Goal: Answer question/provide support

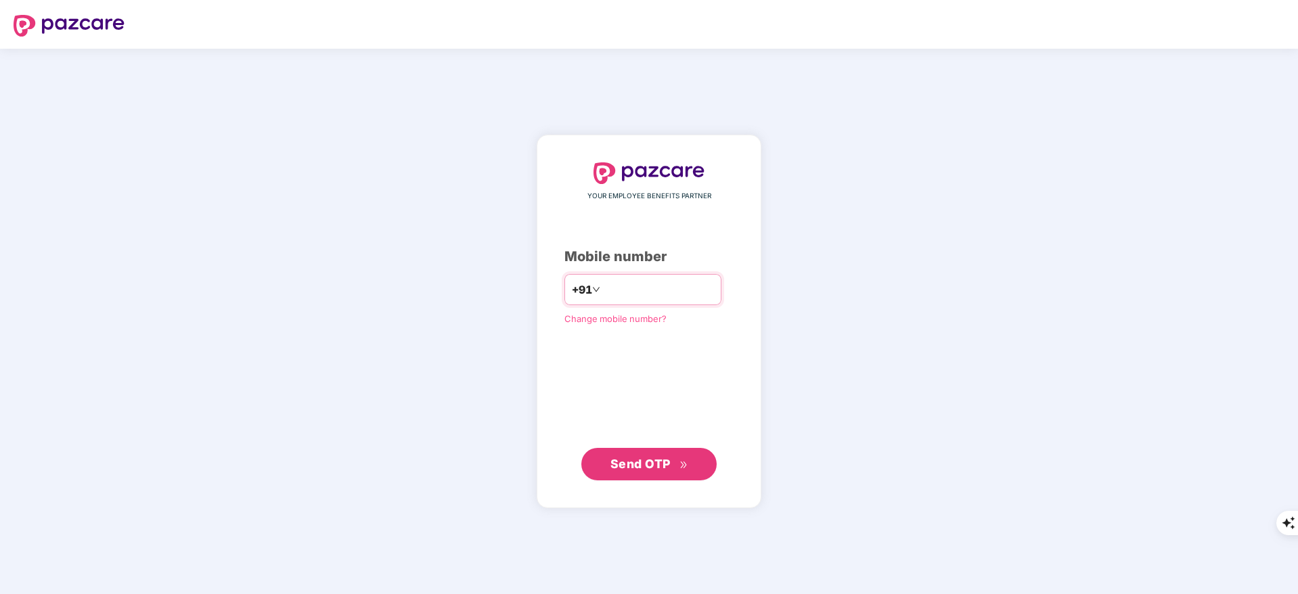
click at [632, 286] on input "number" at bounding box center [658, 290] width 111 height 22
type input "**********"
click at [634, 456] on span "Send OTP" at bounding box center [641, 463] width 60 height 14
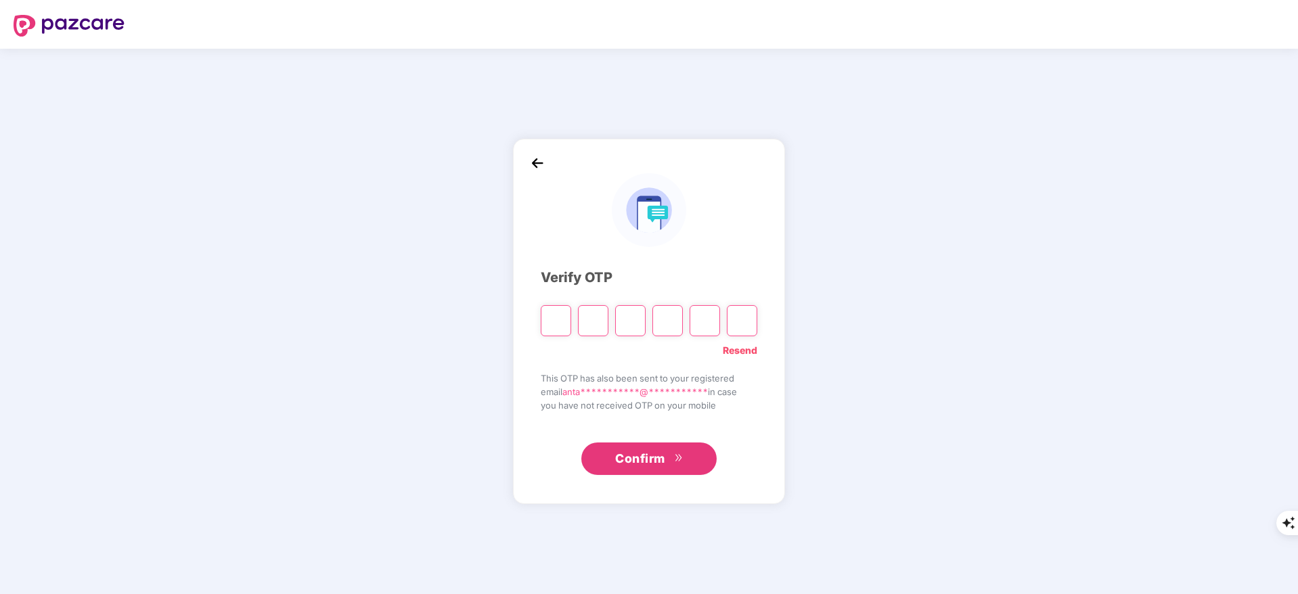
type input "*"
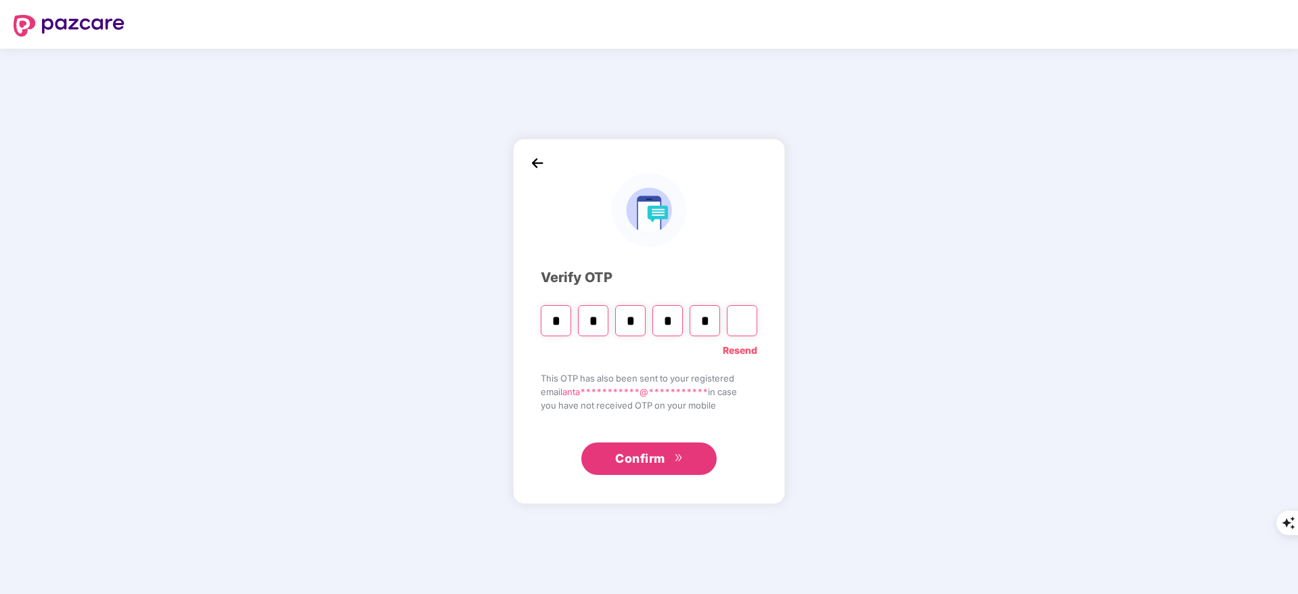
type input "*"
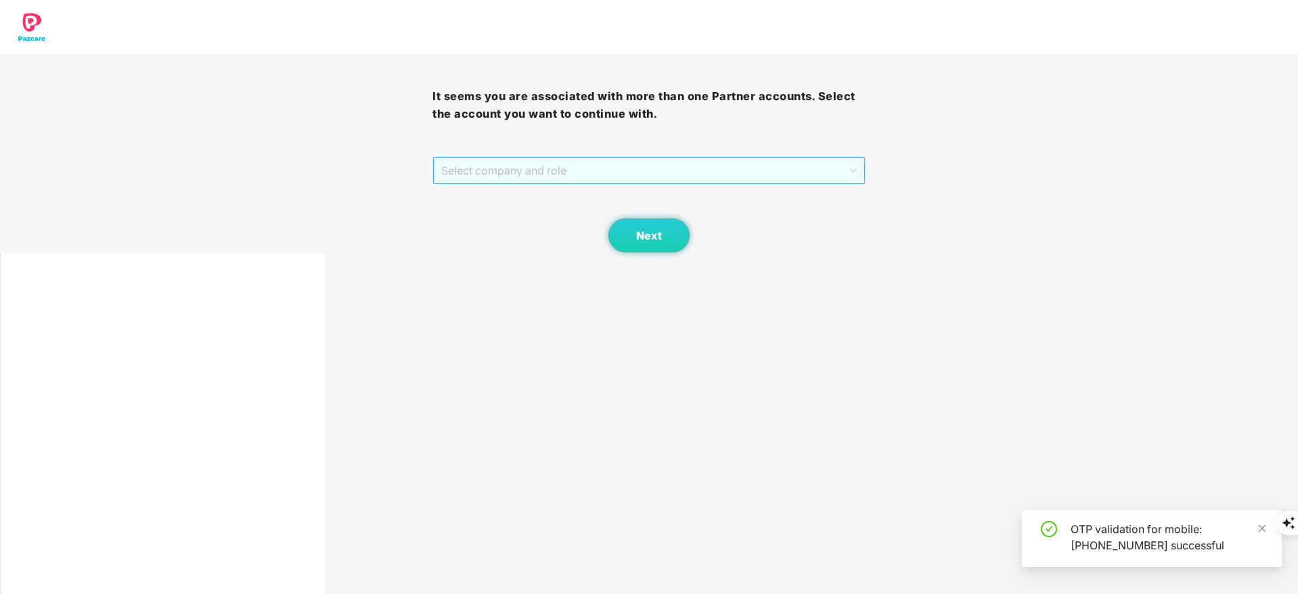
click at [508, 177] on span "Select company and role" at bounding box center [648, 171] width 415 height 26
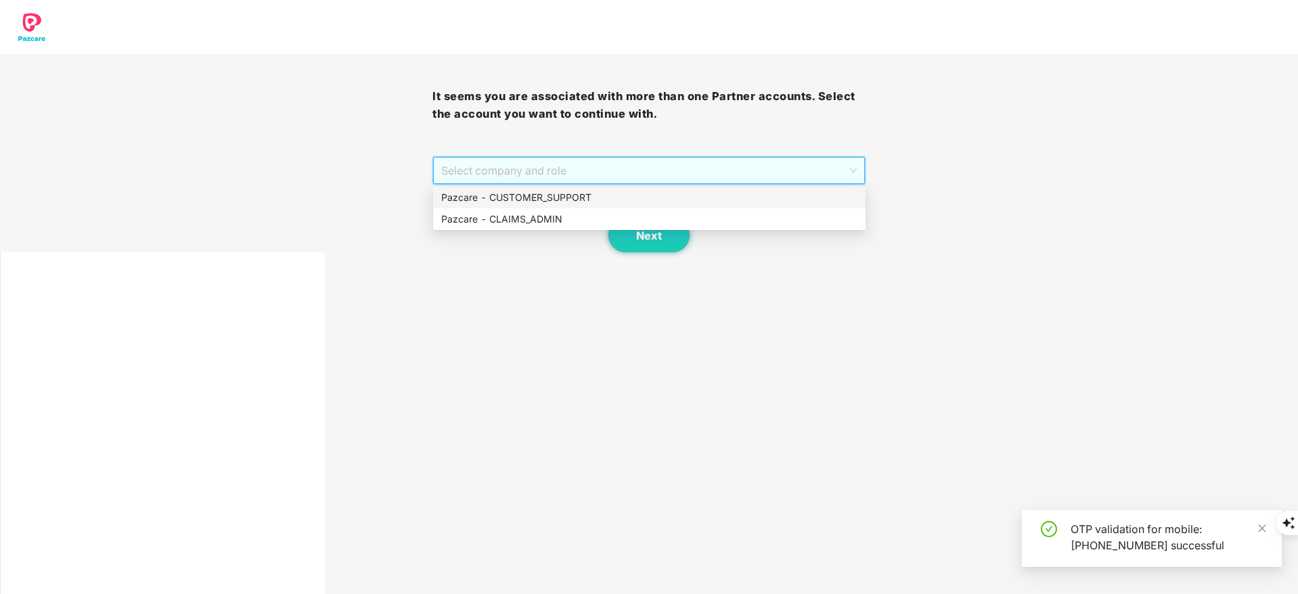
click at [518, 198] on div "Pazcare - CUSTOMER_SUPPORT" at bounding box center [649, 197] width 416 height 15
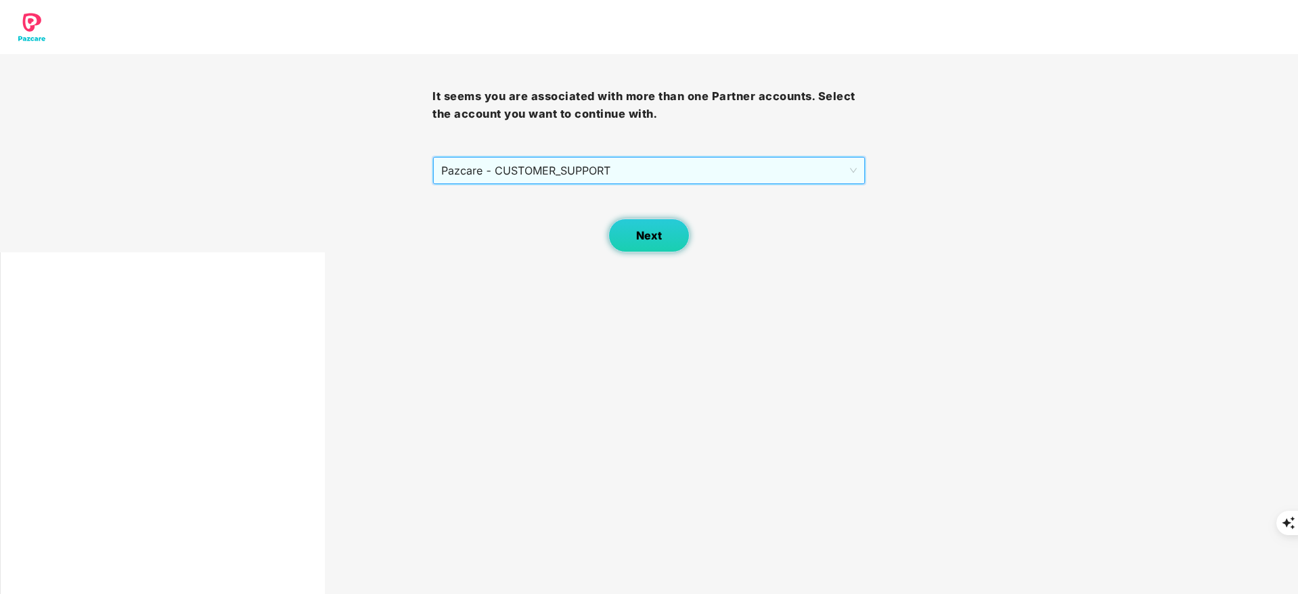
click at [652, 234] on span "Next" at bounding box center [649, 235] width 26 height 13
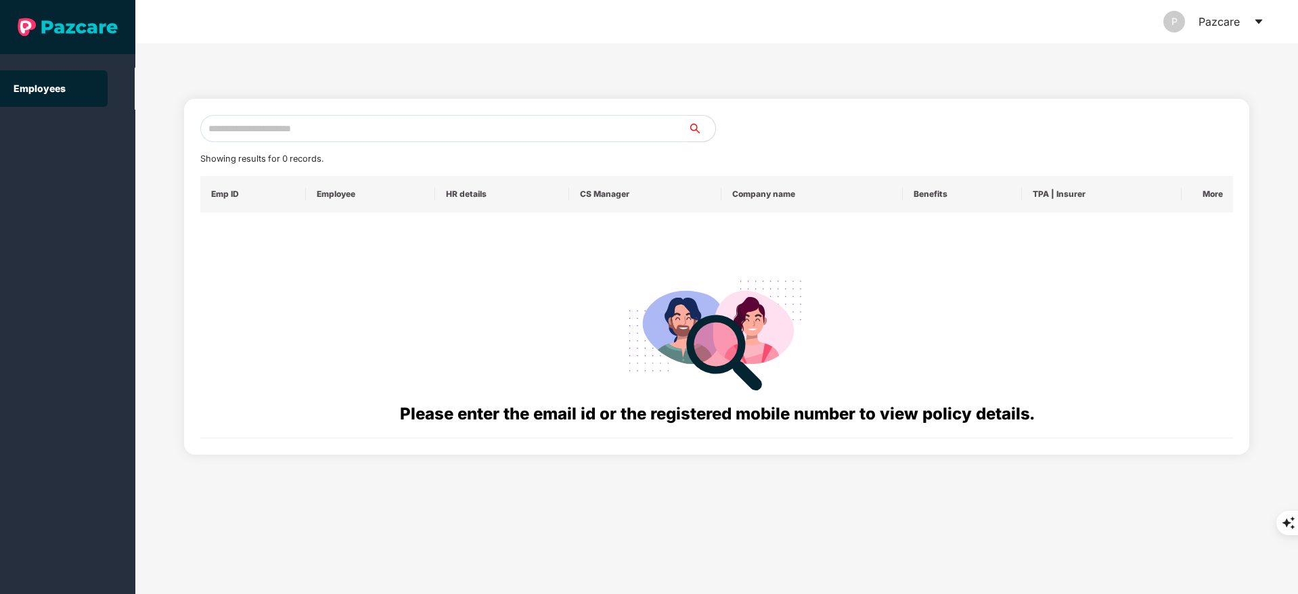
click at [276, 124] on input "text" at bounding box center [444, 128] width 488 height 27
paste input "**********"
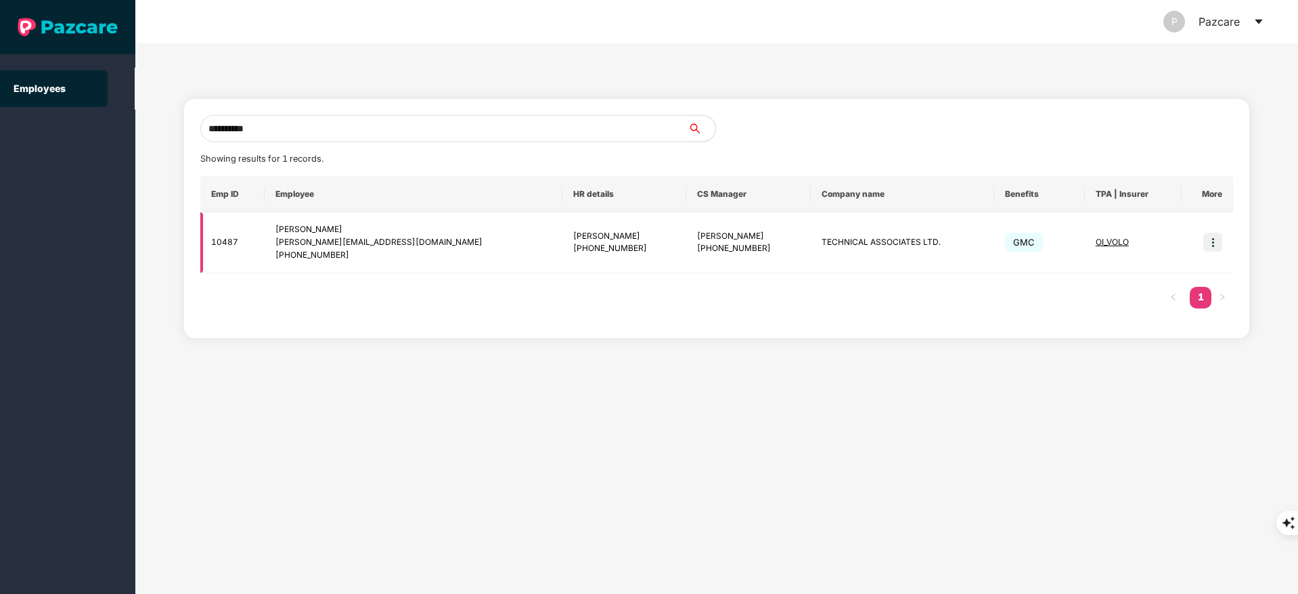
type input "**********"
click at [1212, 234] on img at bounding box center [1212, 242] width 19 height 19
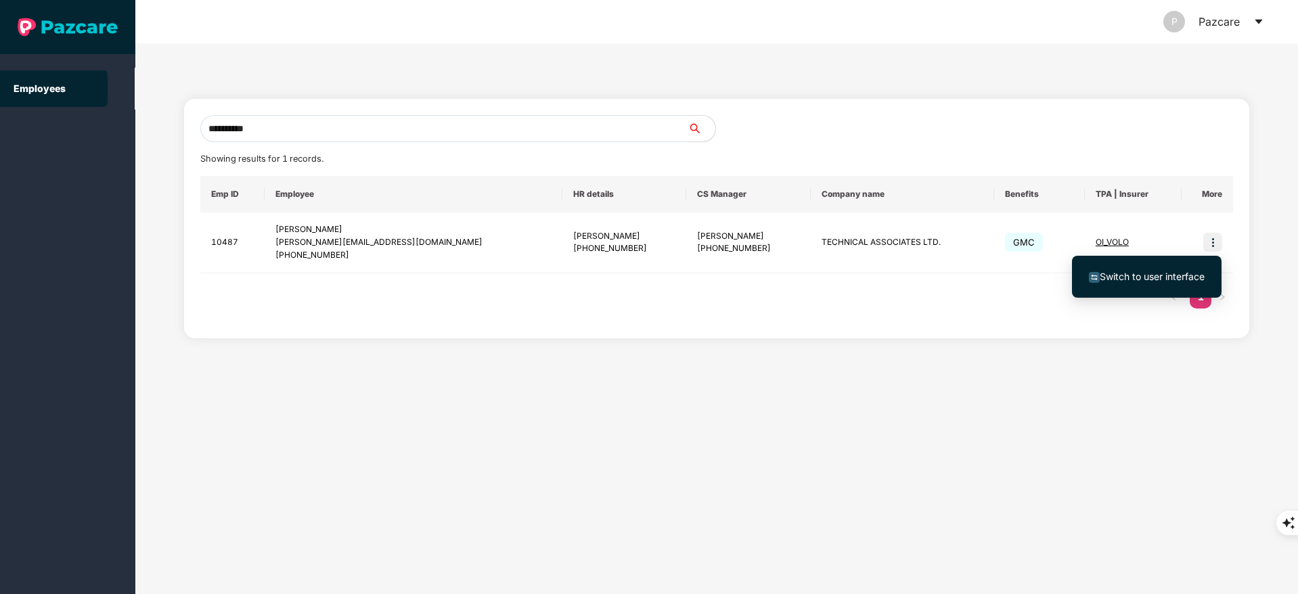
click at [1187, 269] on span "Switch to user interface" at bounding box center [1147, 276] width 116 height 15
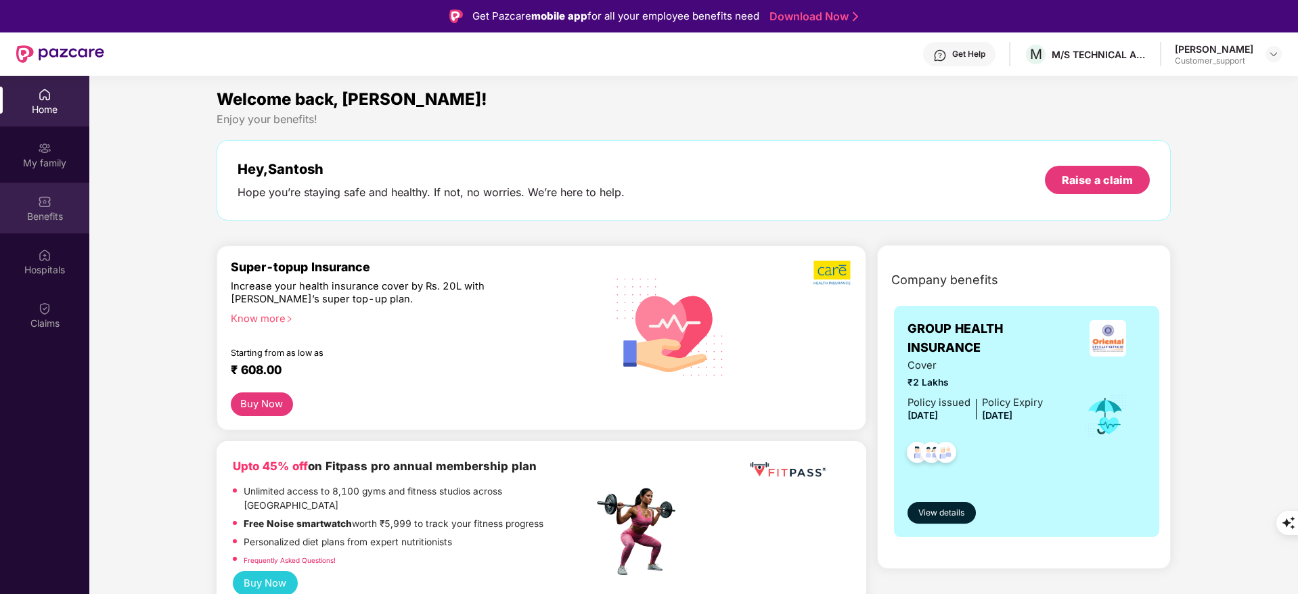
click at [34, 210] on div "Benefits" at bounding box center [44, 217] width 89 height 14
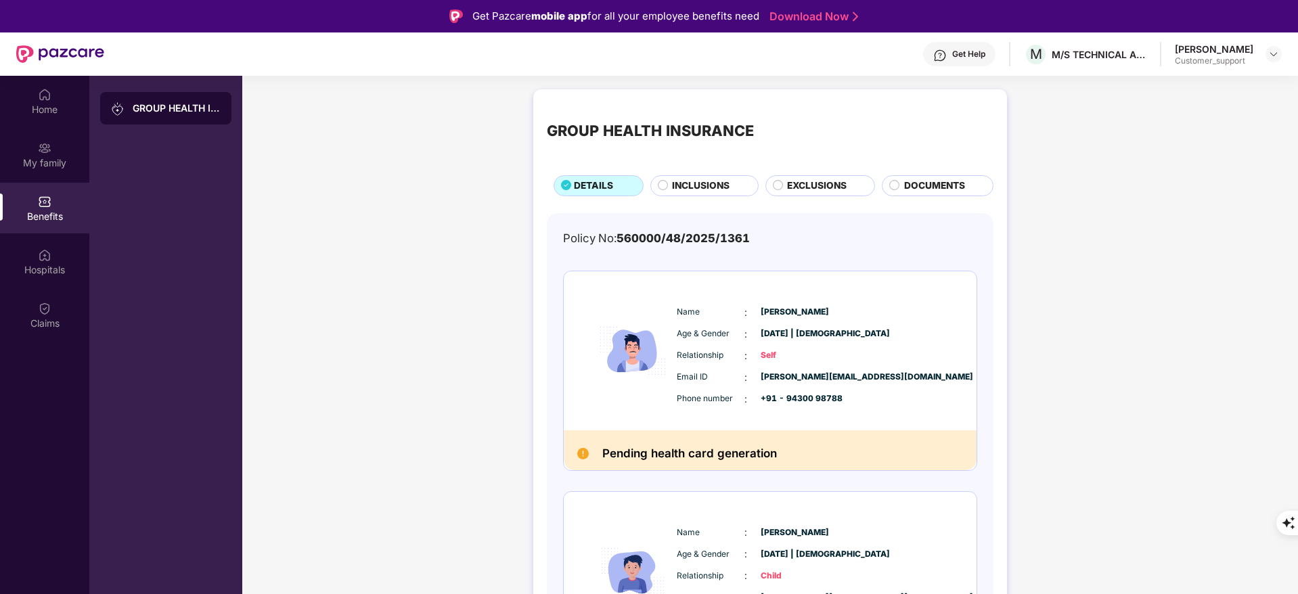
click at [696, 194] on div "INCLUSIONS" at bounding box center [707, 187] width 85 height 17
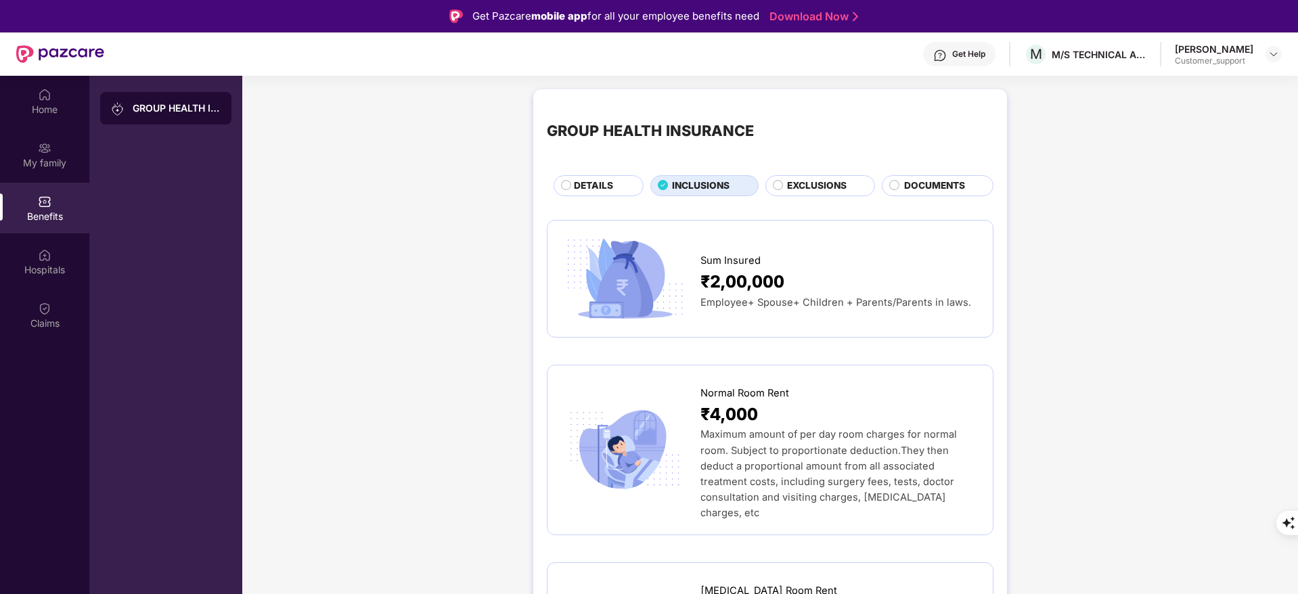
click at [616, 192] on div "DETAILS" at bounding box center [601, 187] width 69 height 17
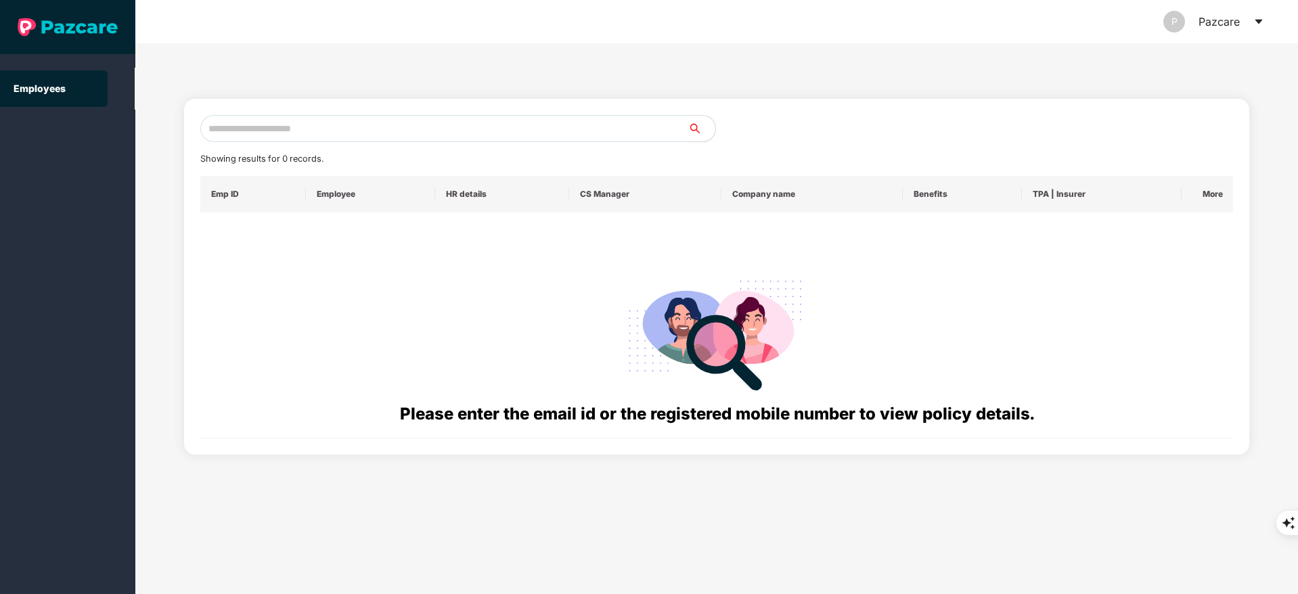
click at [239, 124] on input "text" at bounding box center [444, 128] width 488 height 27
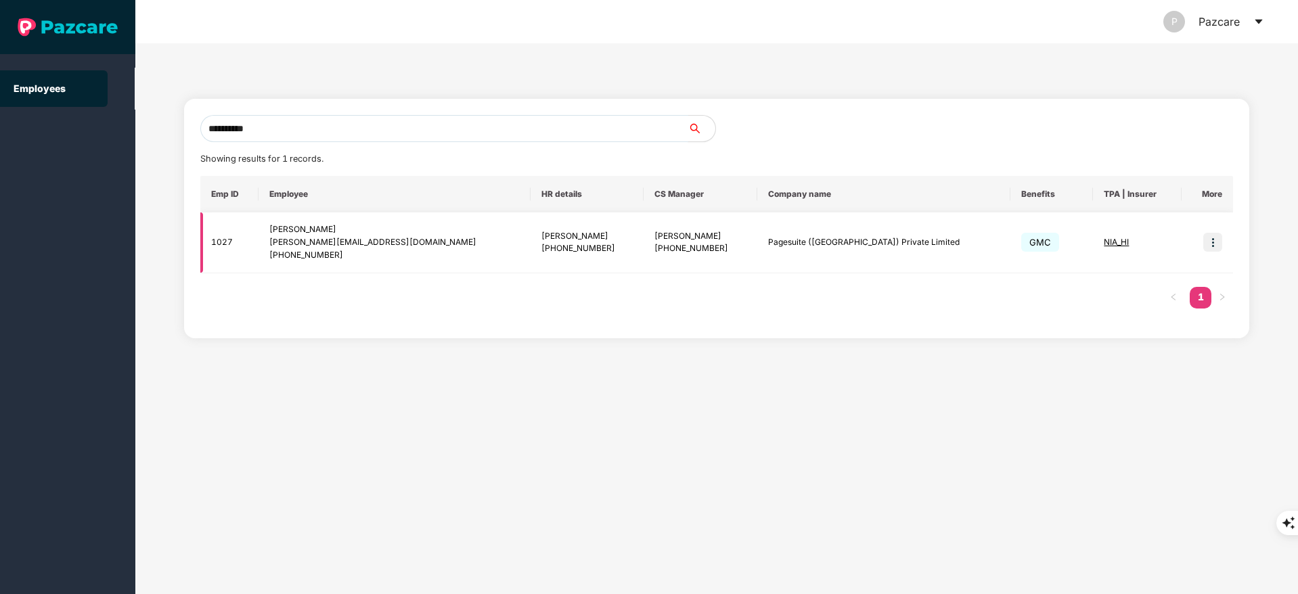
type input "**********"
click at [1215, 236] on img at bounding box center [1212, 242] width 19 height 19
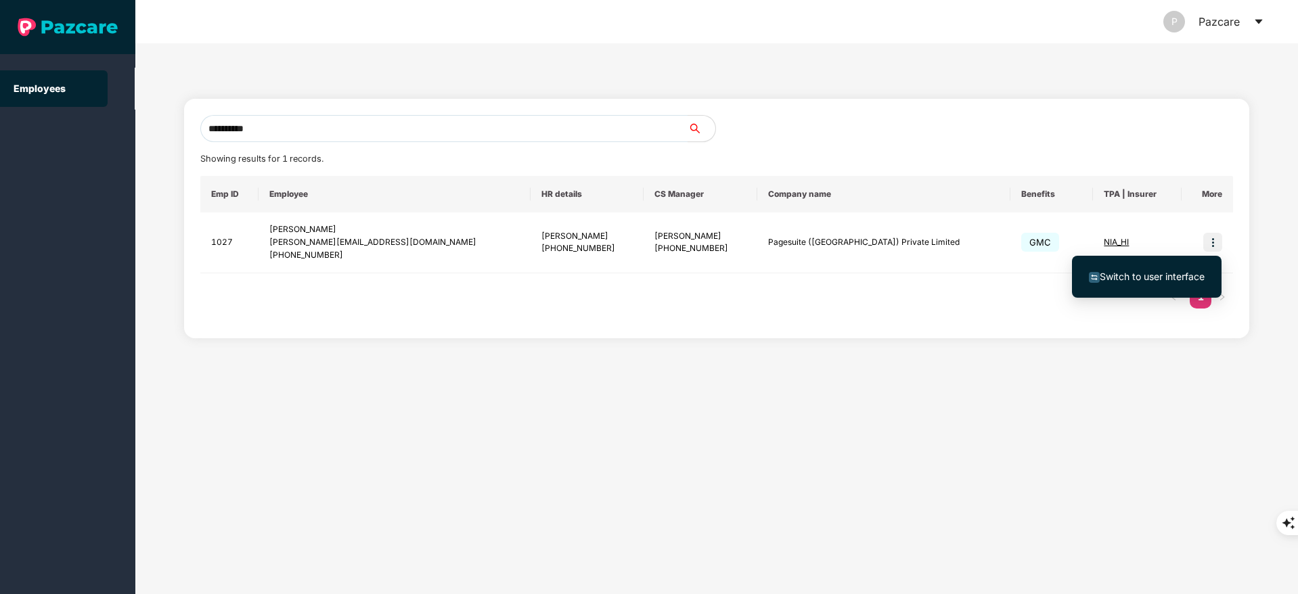
click at [1153, 267] on li "Switch to user interface" at bounding box center [1147, 277] width 150 height 28
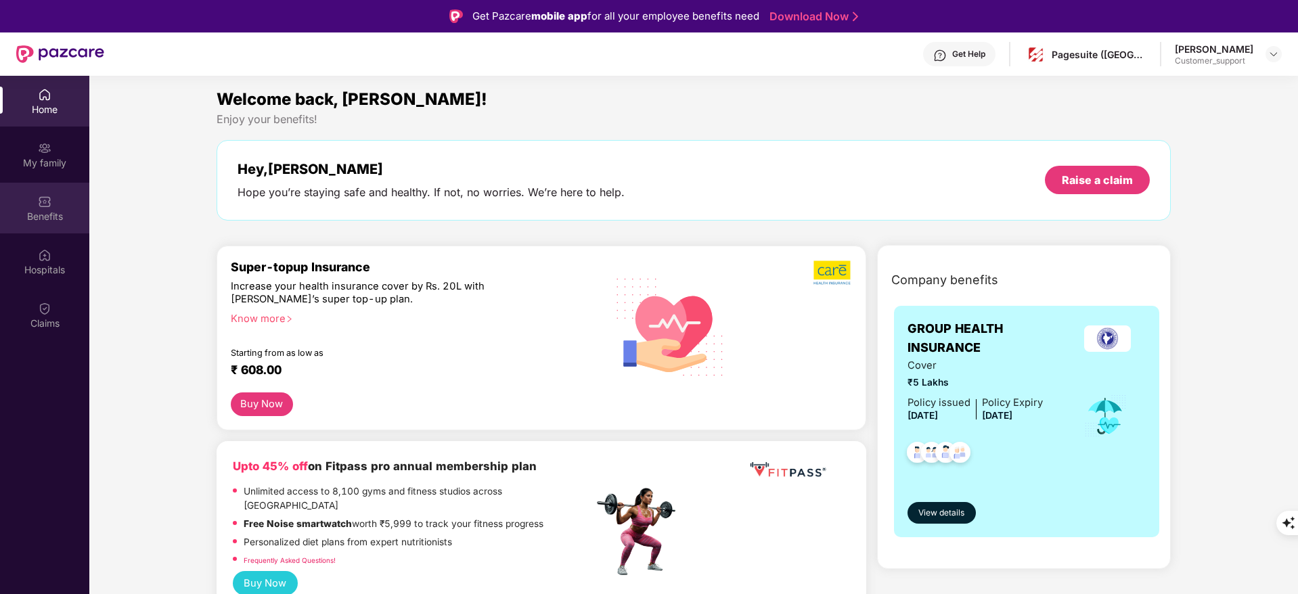
click at [58, 224] on div "Benefits" at bounding box center [44, 208] width 89 height 51
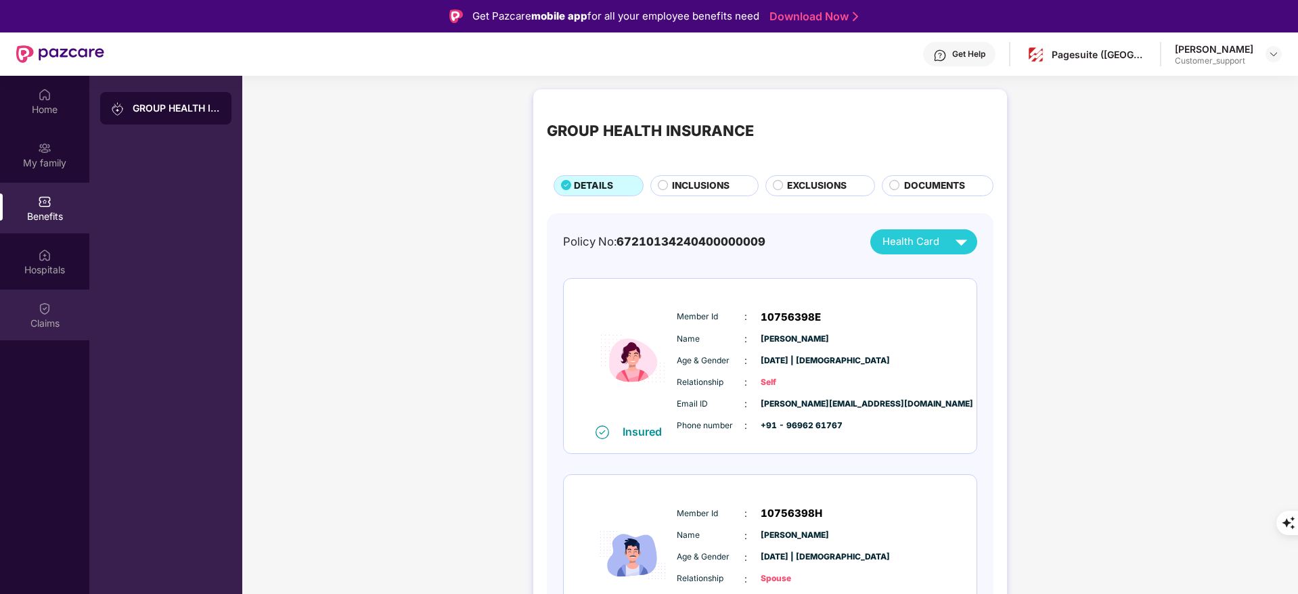
click at [29, 314] on div "Claims" at bounding box center [44, 315] width 89 height 51
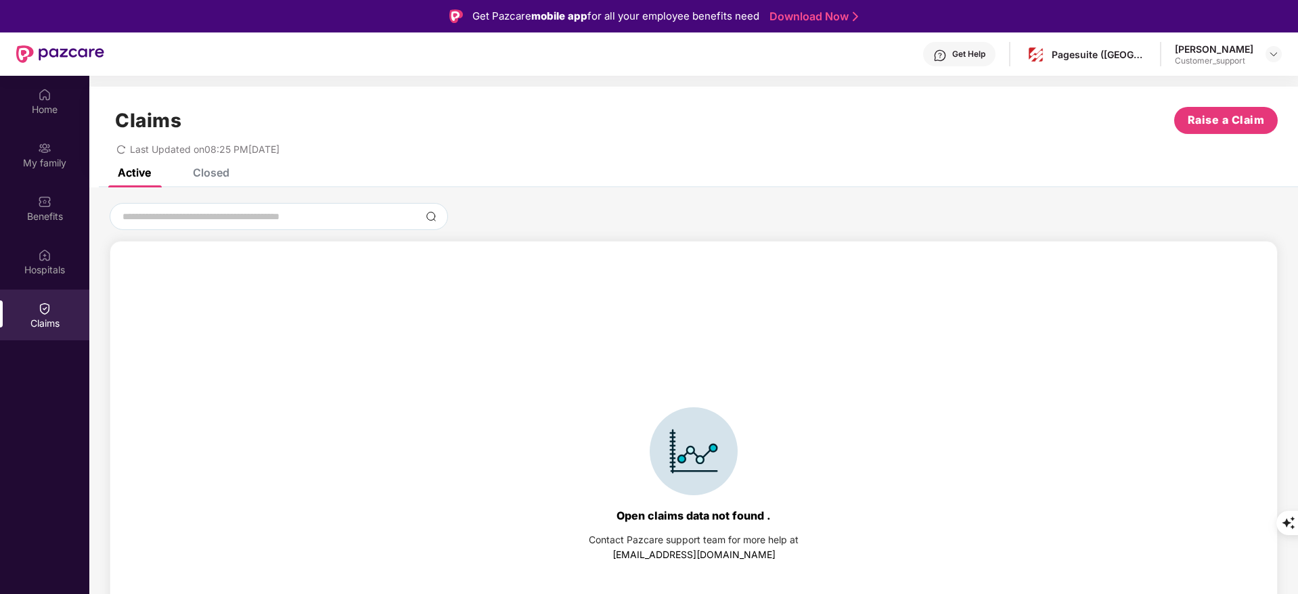
click at [203, 169] on div "Closed" at bounding box center [211, 173] width 37 height 14
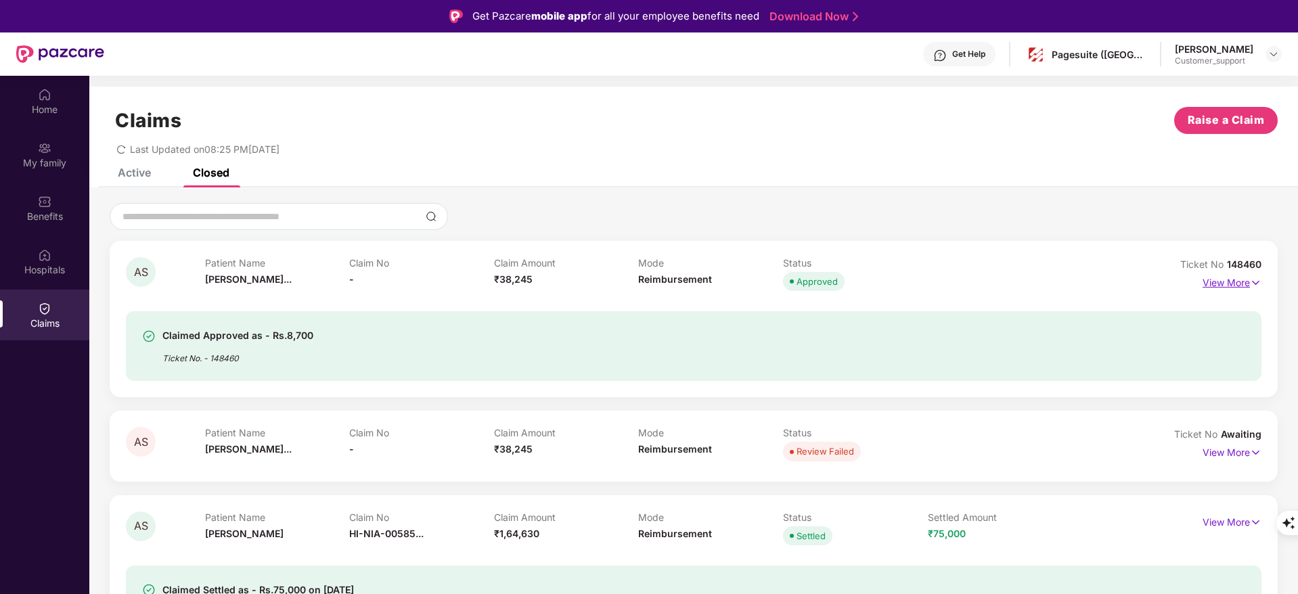
click at [1224, 280] on p "View More" at bounding box center [1232, 281] width 59 height 18
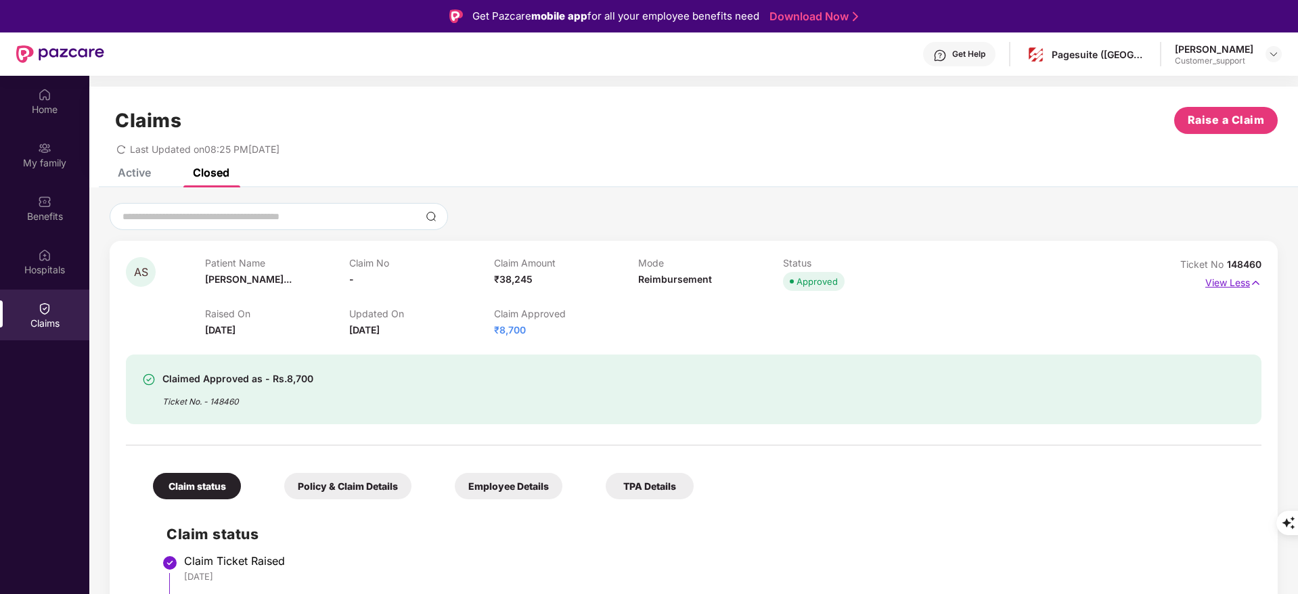
click at [1224, 280] on p "View Less" at bounding box center [1233, 281] width 56 height 18
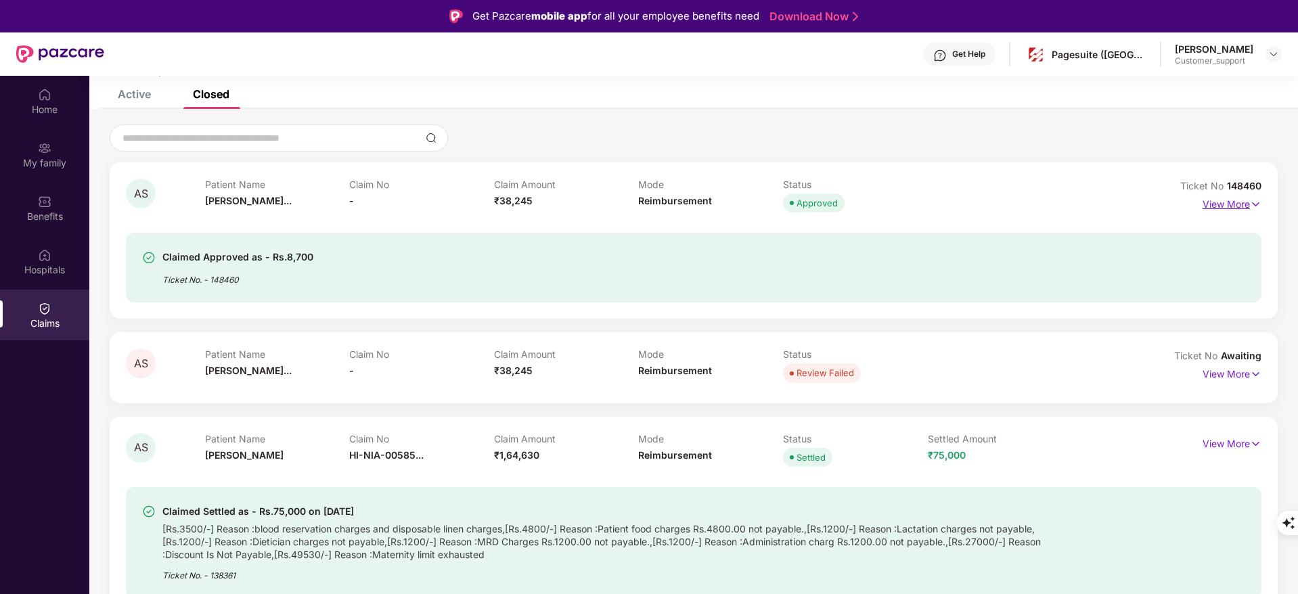
scroll to position [84, 0]
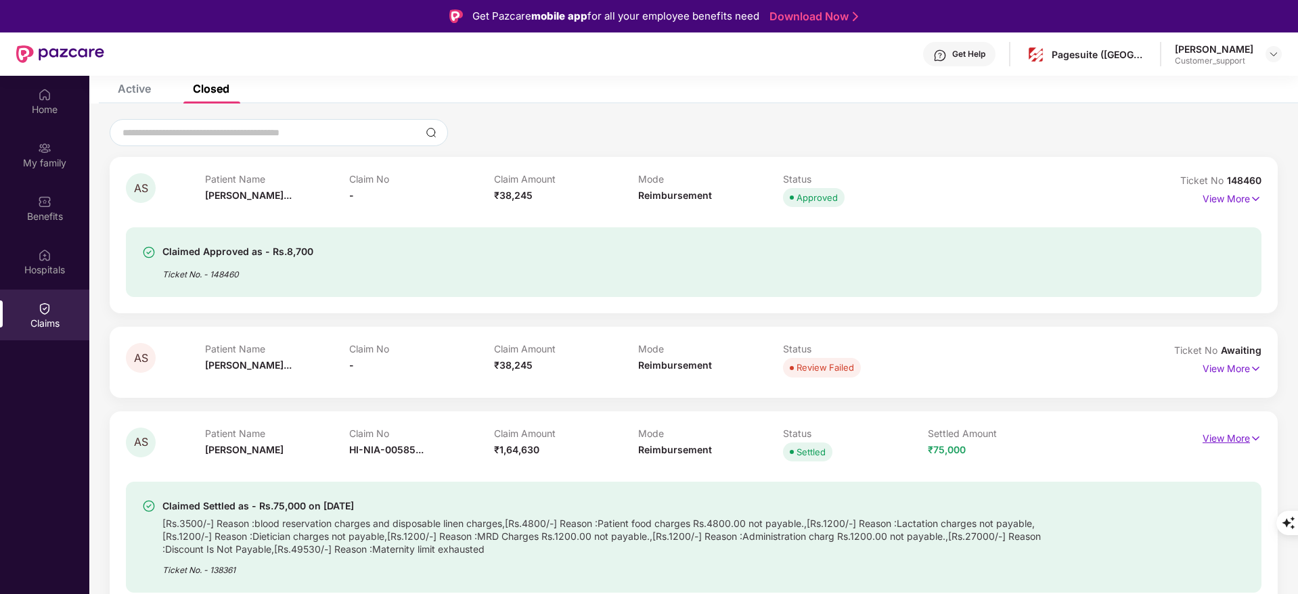
click at [1224, 437] on p "View More" at bounding box center [1232, 437] width 59 height 18
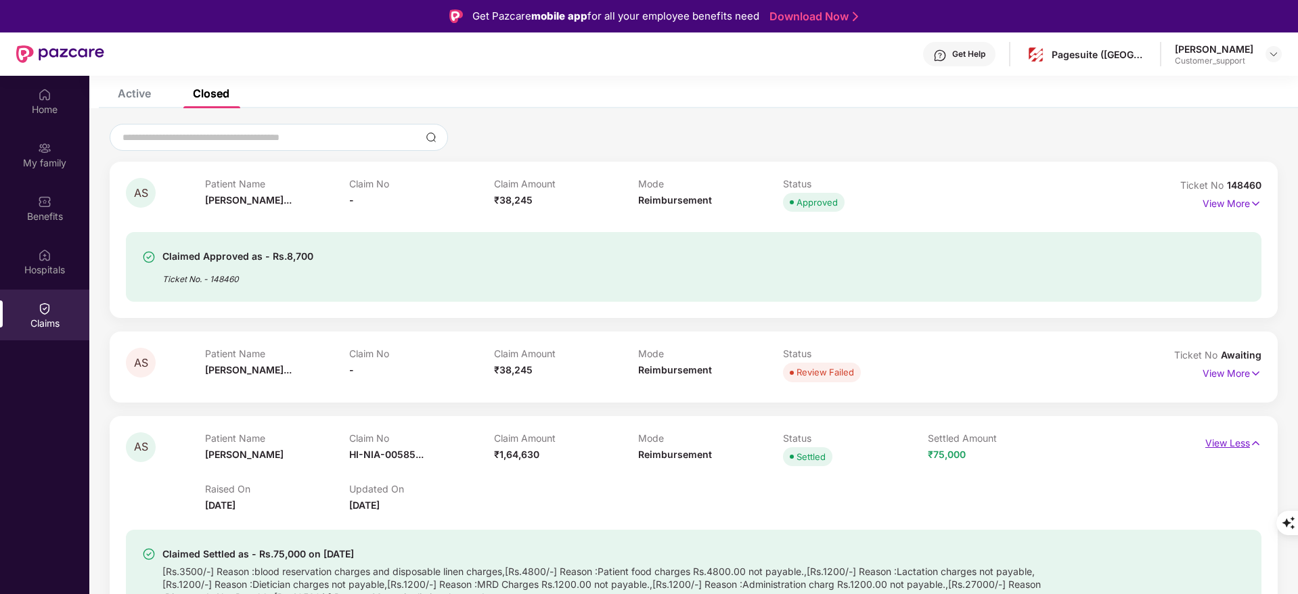
scroll to position [0, 0]
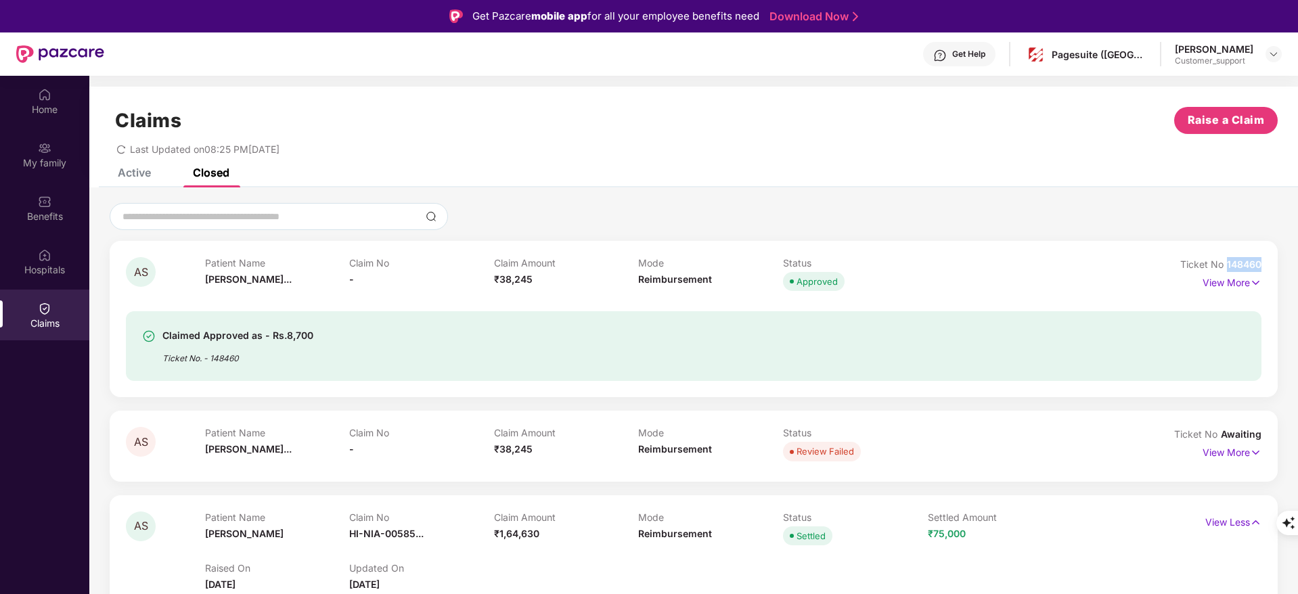
drag, startPoint x: 1223, startPoint y: 263, endPoint x: 1289, endPoint y: 271, distance: 66.1
copy span "148460"
click at [1250, 286] on img at bounding box center [1256, 282] width 12 height 15
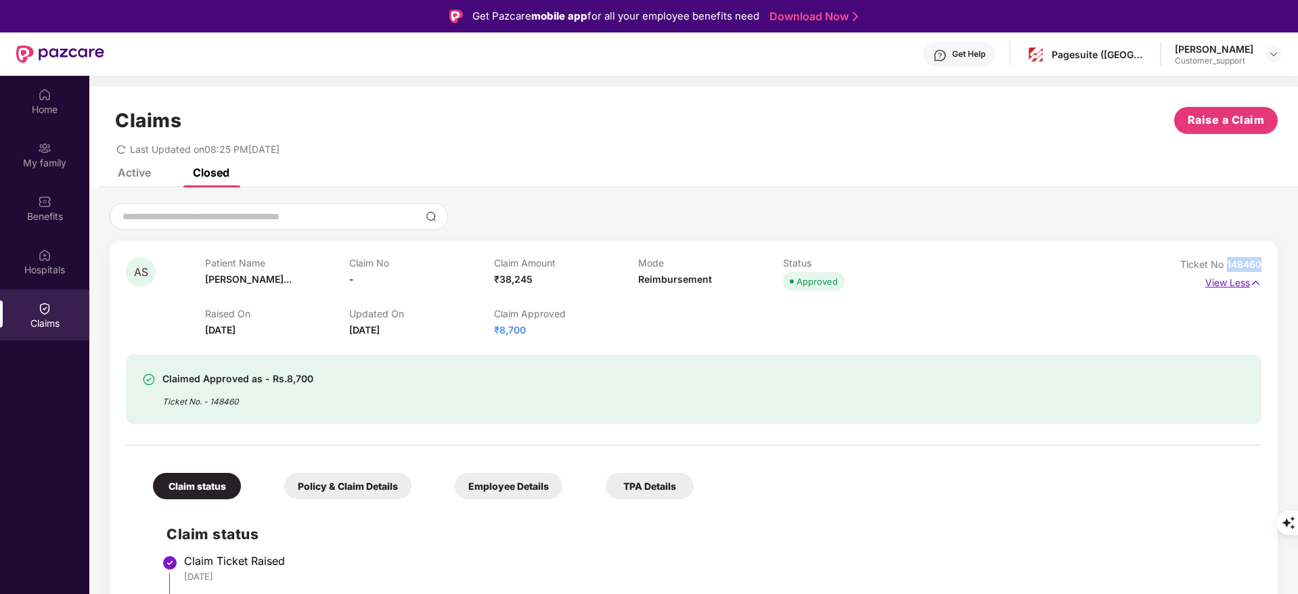
click at [1250, 286] on img at bounding box center [1256, 282] width 12 height 15
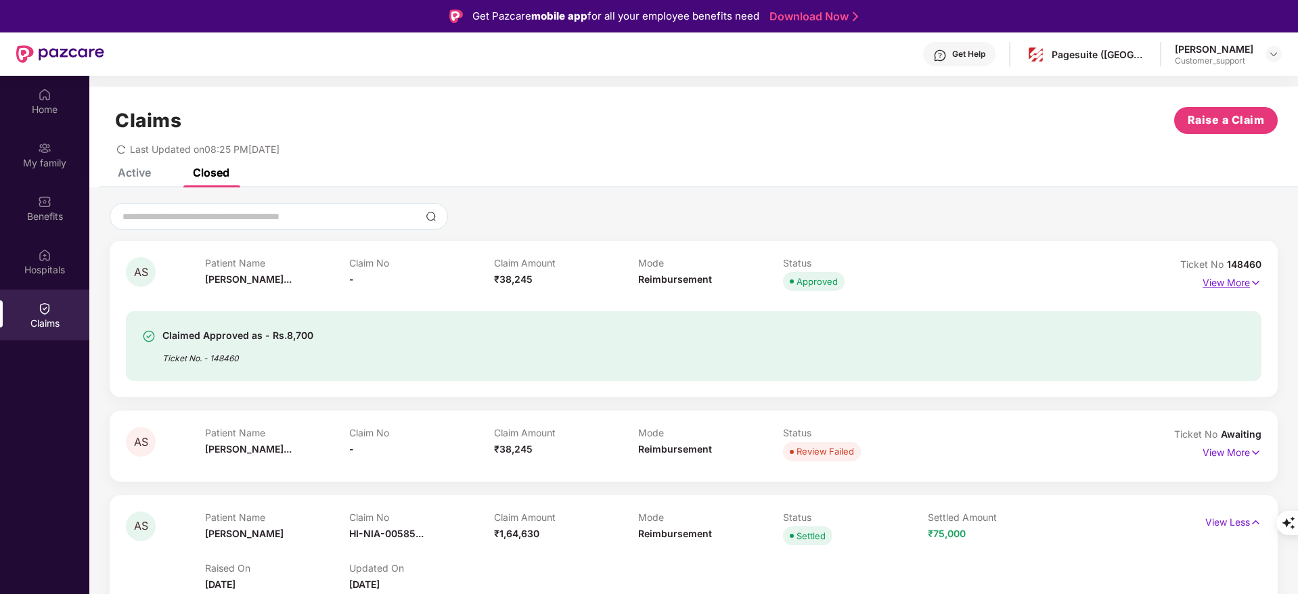
click at [1221, 284] on p "View More" at bounding box center [1232, 281] width 59 height 18
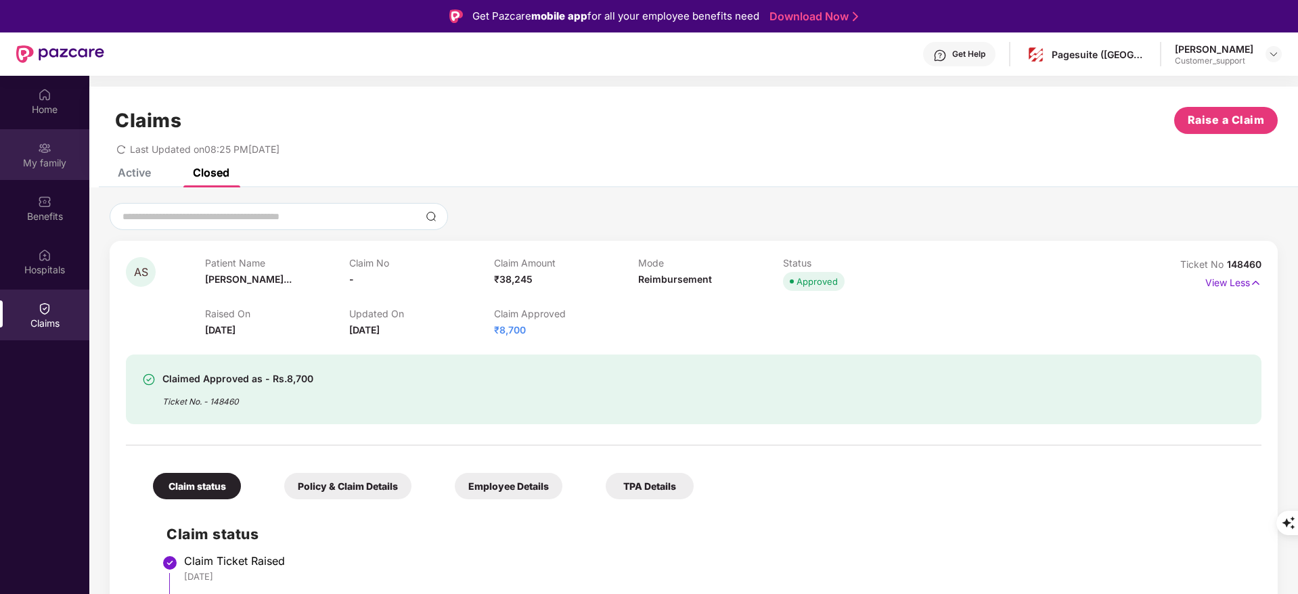
click at [47, 141] on img at bounding box center [45, 148] width 14 height 14
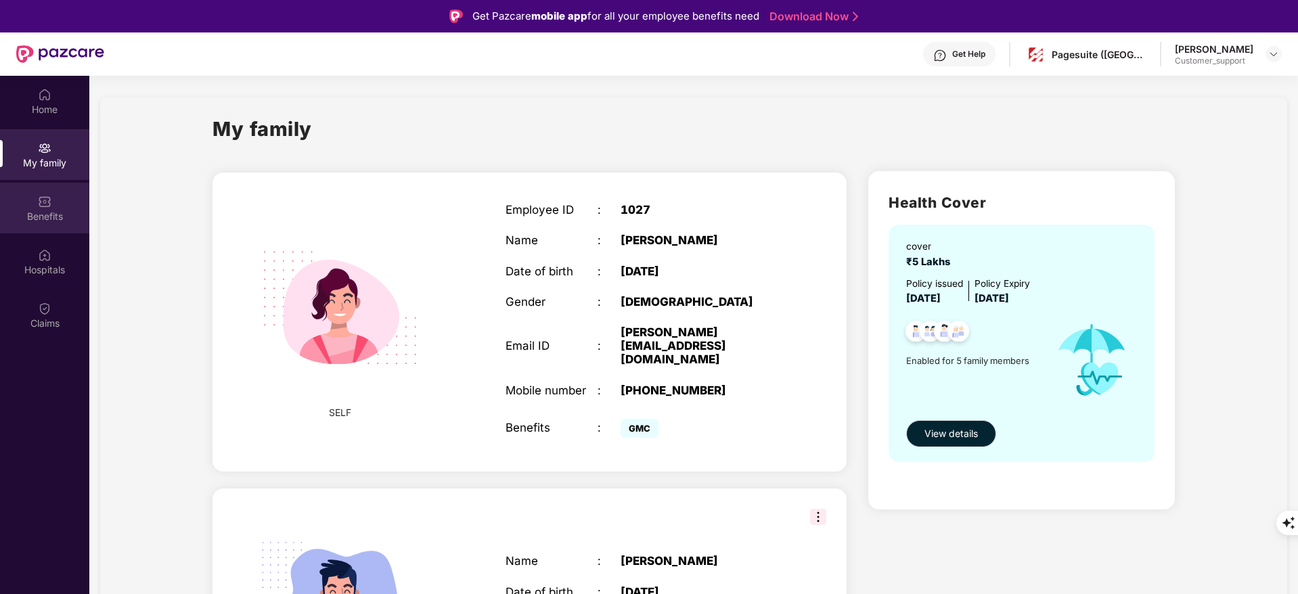
click at [64, 225] on div "Benefits" at bounding box center [44, 208] width 89 height 51
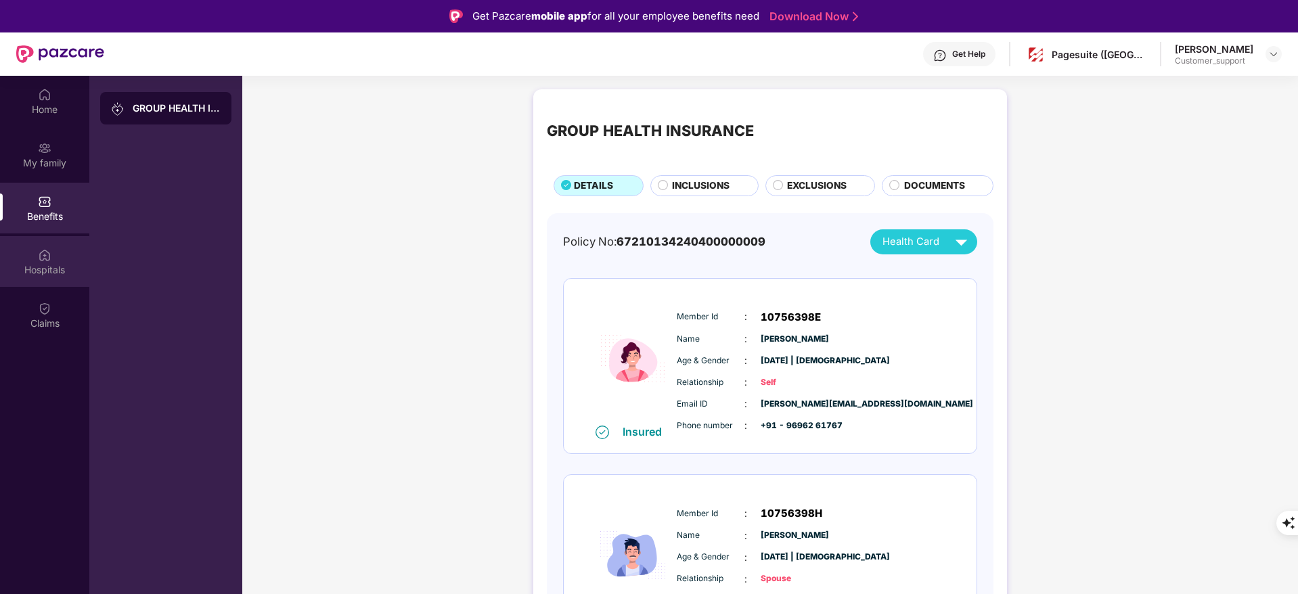
click at [53, 263] on div "Hospitals" at bounding box center [44, 270] width 89 height 14
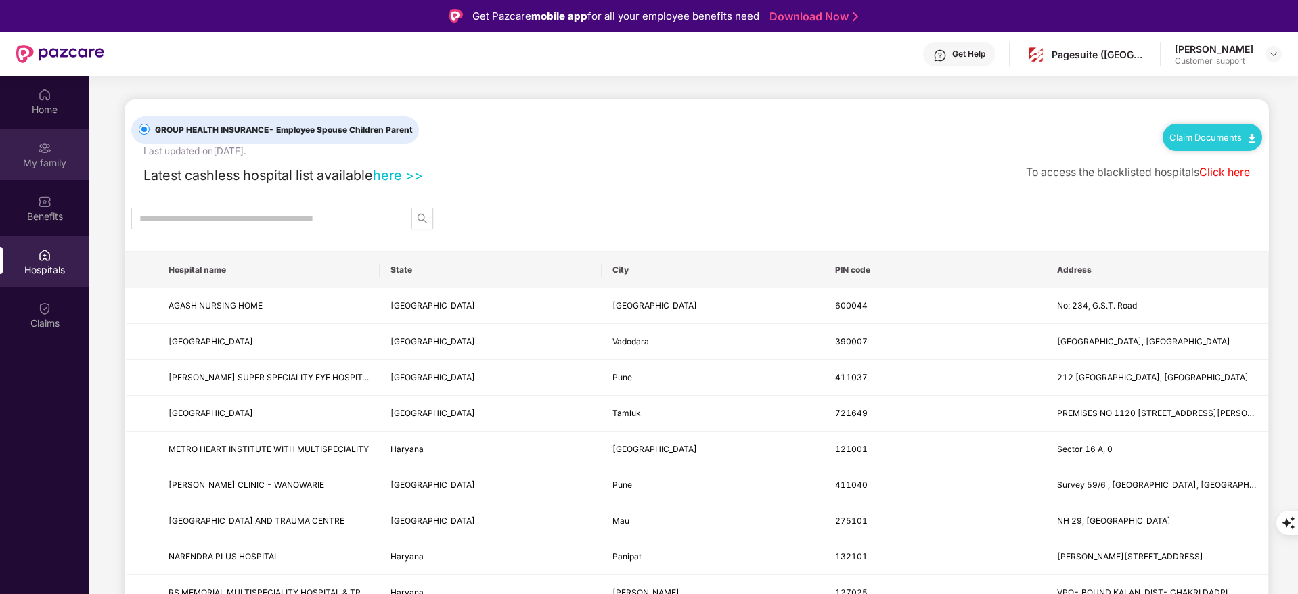
click at [64, 135] on div "My family" at bounding box center [44, 154] width 89 height 51
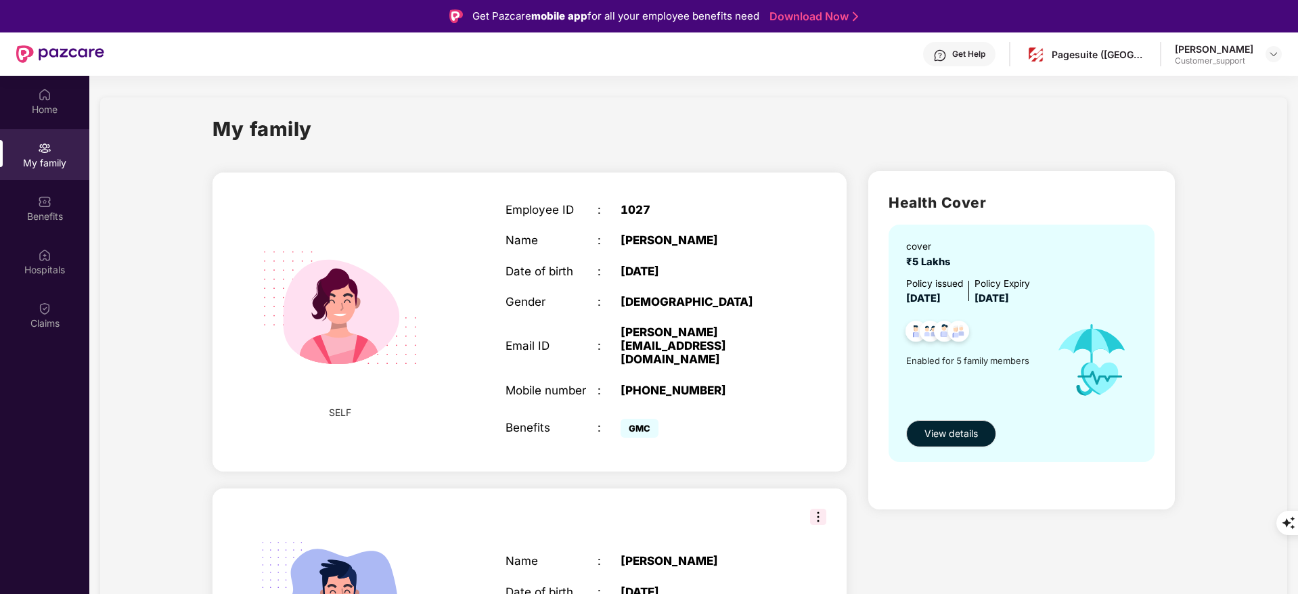
click at [64, 135] on div "My family" at bounding box center [44, 154] width 89 height 51
click at [56, 332] on div "Claims" at bounding box center [44, 315] width 89 height 51
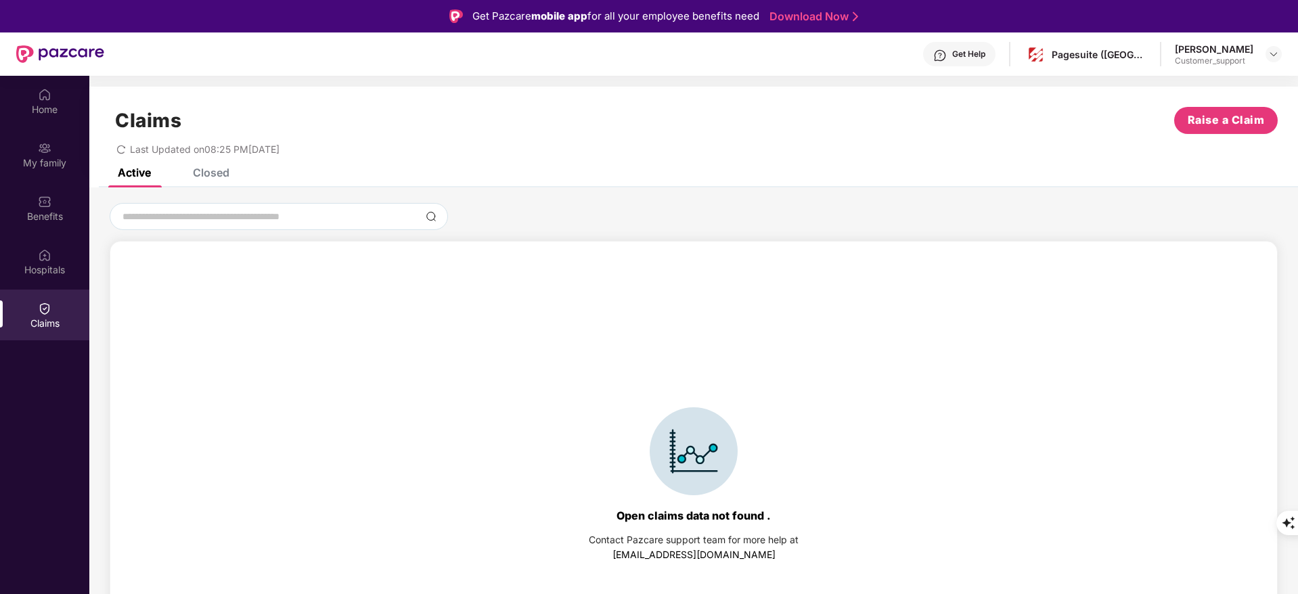
click at [221, 171] on div "Closed" at bounding box center [211, 173] width 37 height 14
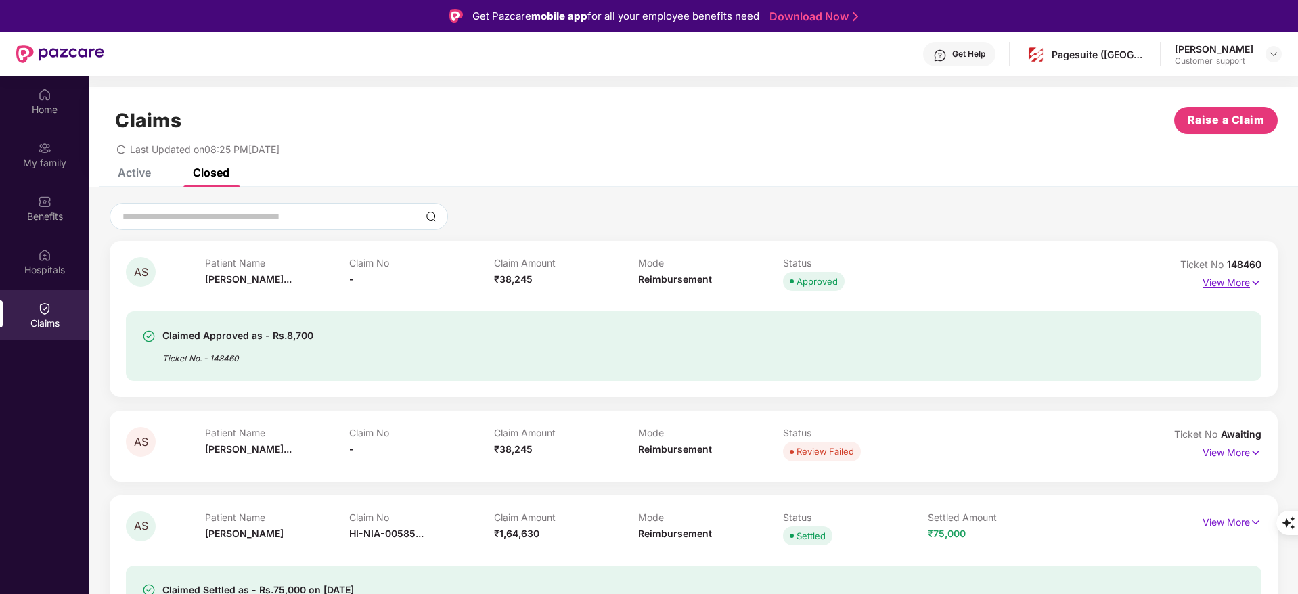
click at [1226, 278] on p "View More" at bounding box center [1232, 281] width 59 height 18
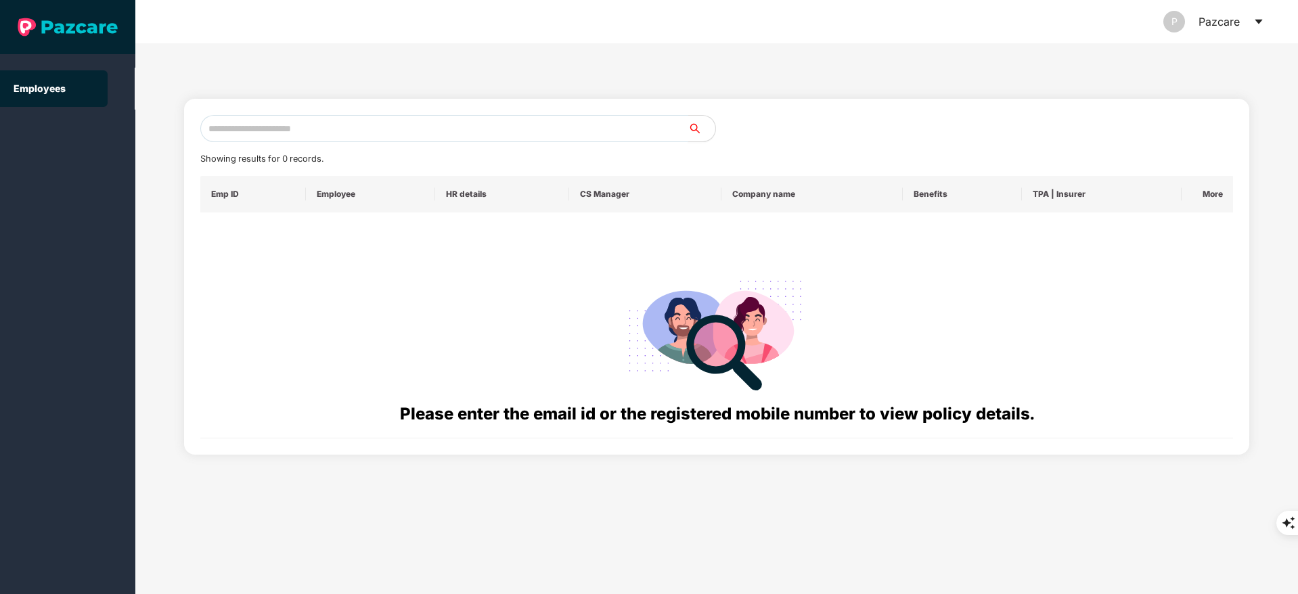
click at [257, 133] on input "text" at bounding box center [444, 128] width 488 height 27
click at [227, 127] on input "**********" at bounding box center [444, 128] width 488 height 27
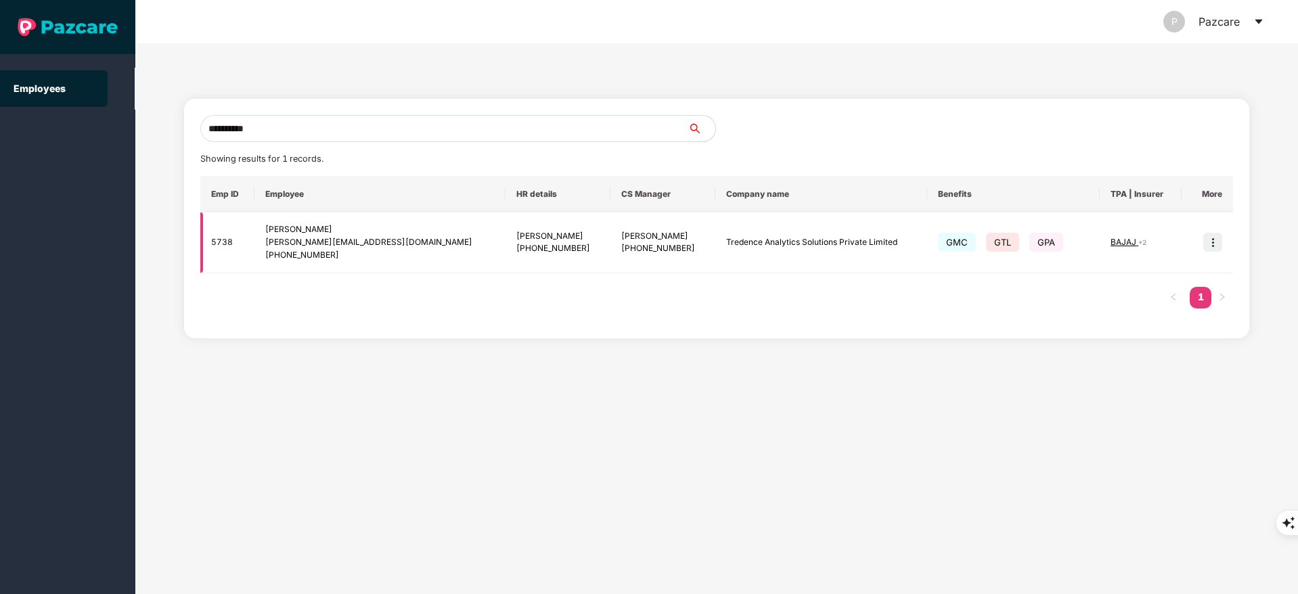
type input "**********"
click at [1216, 242] on img at bounding box center [1212, 242] width 19 height 19
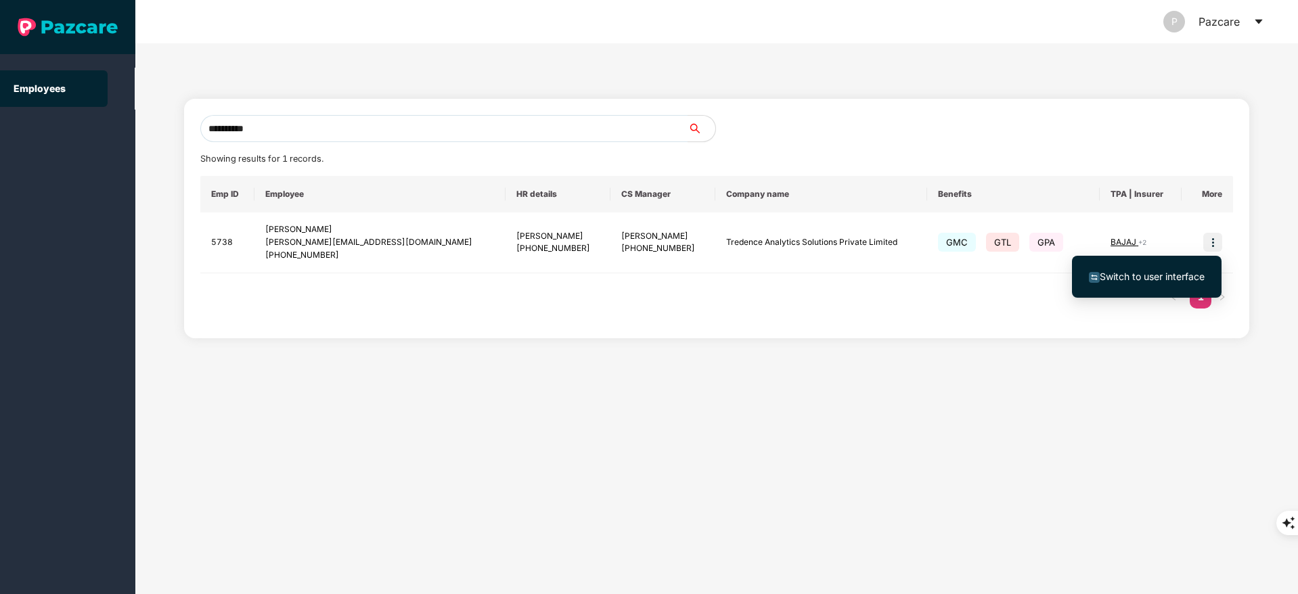
click at [1176, 278] on span "Switch to user interface" at bounding box center [1152, 277] width 105 height 12
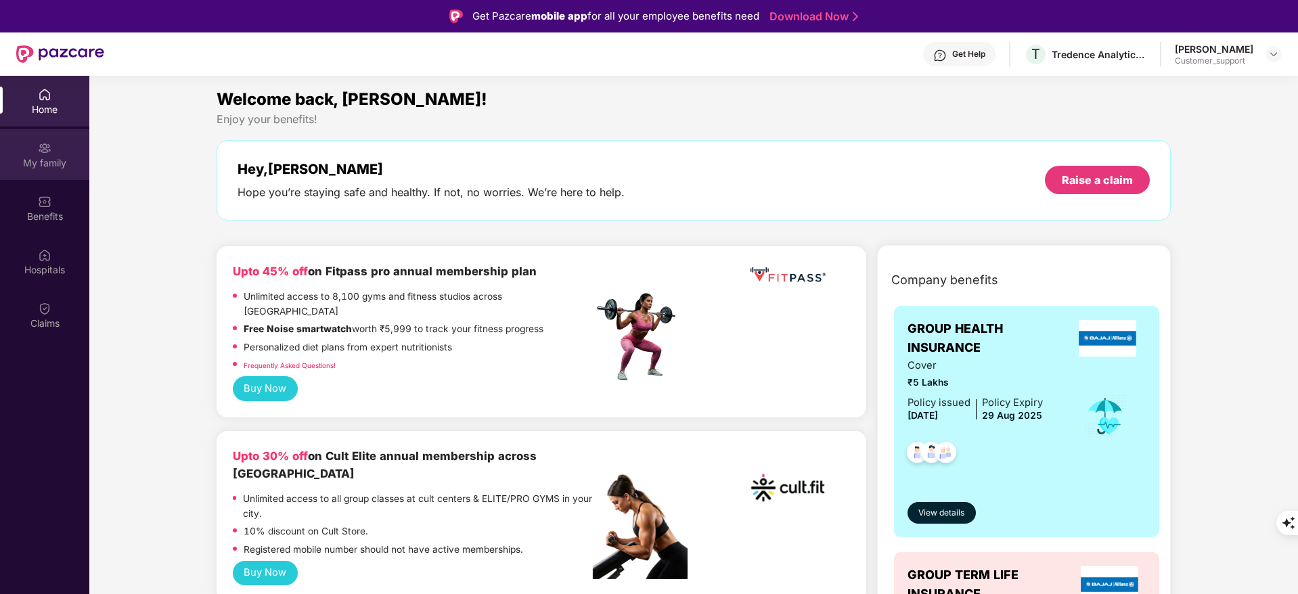
click at [45, 148] on img at bounding box center [45, 148] width 14 height 14
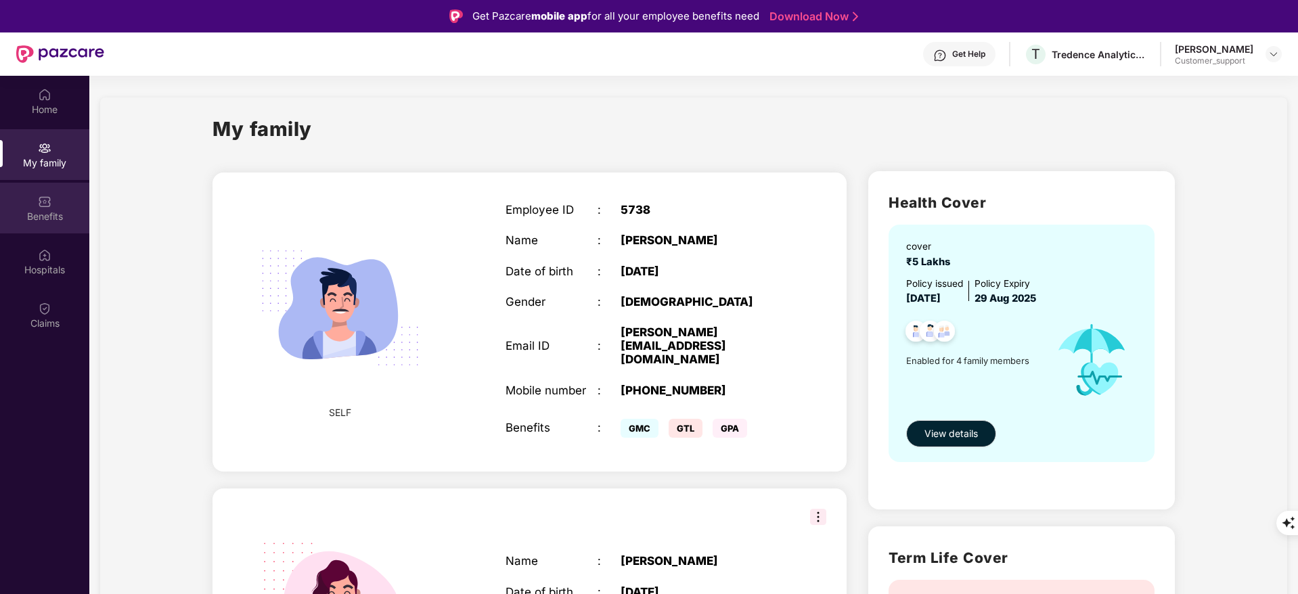
click at [39, 201] on img at bounding box center [45, 202] width 14 height 14
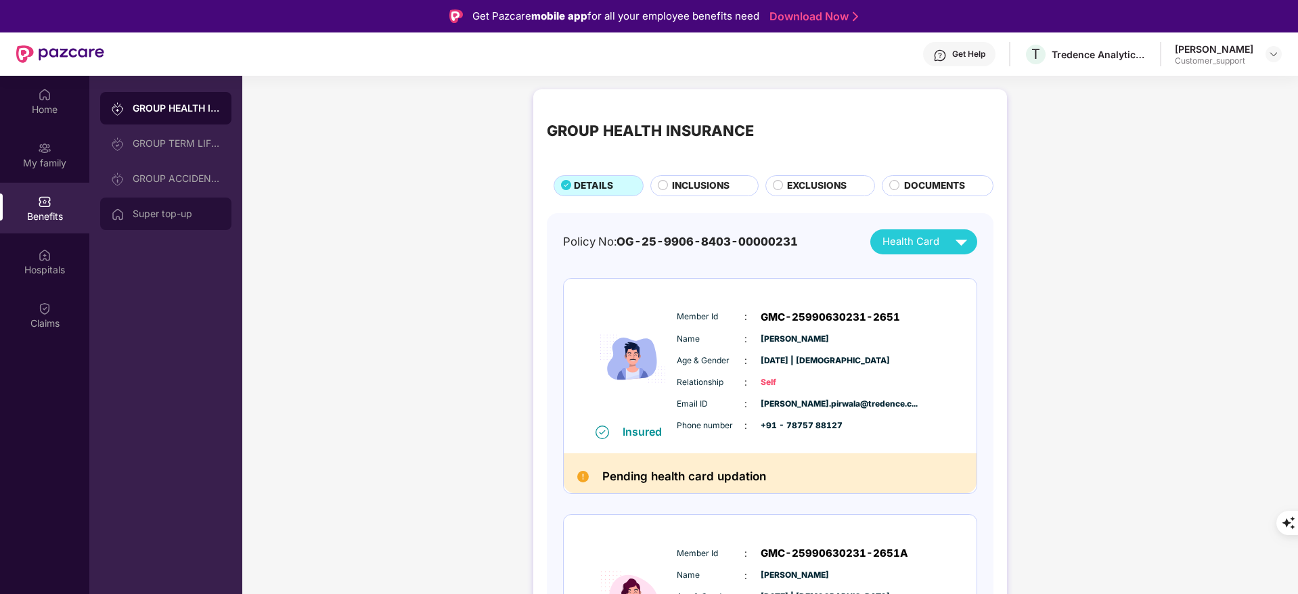
click at [173, 205] on div "Super top-up" at bounding box center [165, 214] width 131 height 32
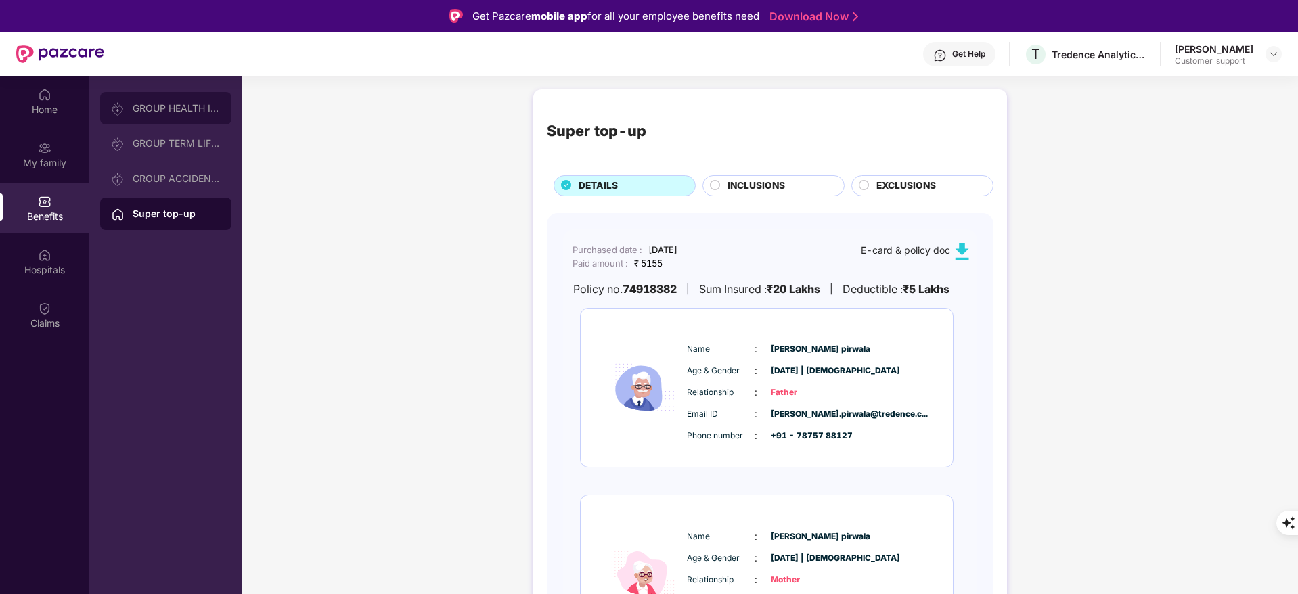
click at [164, 108] on div "GROUP HEALTH INSURANCE" at bounding box center [177, 108] width 88 height 11
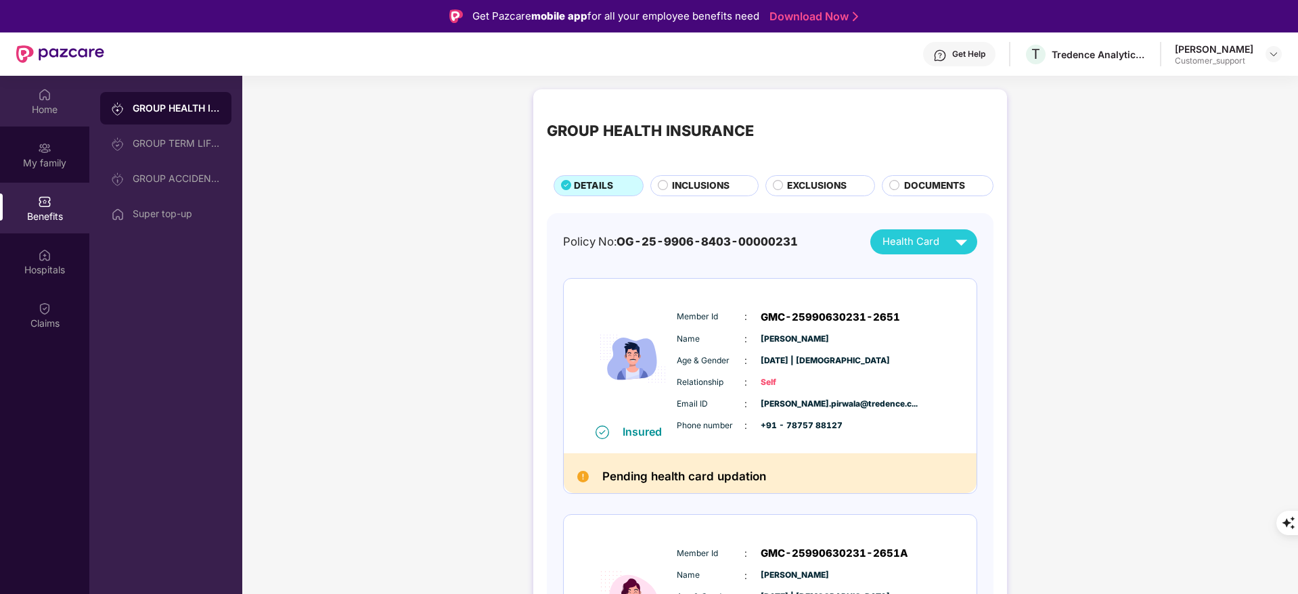
click at [46, 118] on div "Home" at bounding box center [44, 101] width 89 height 51
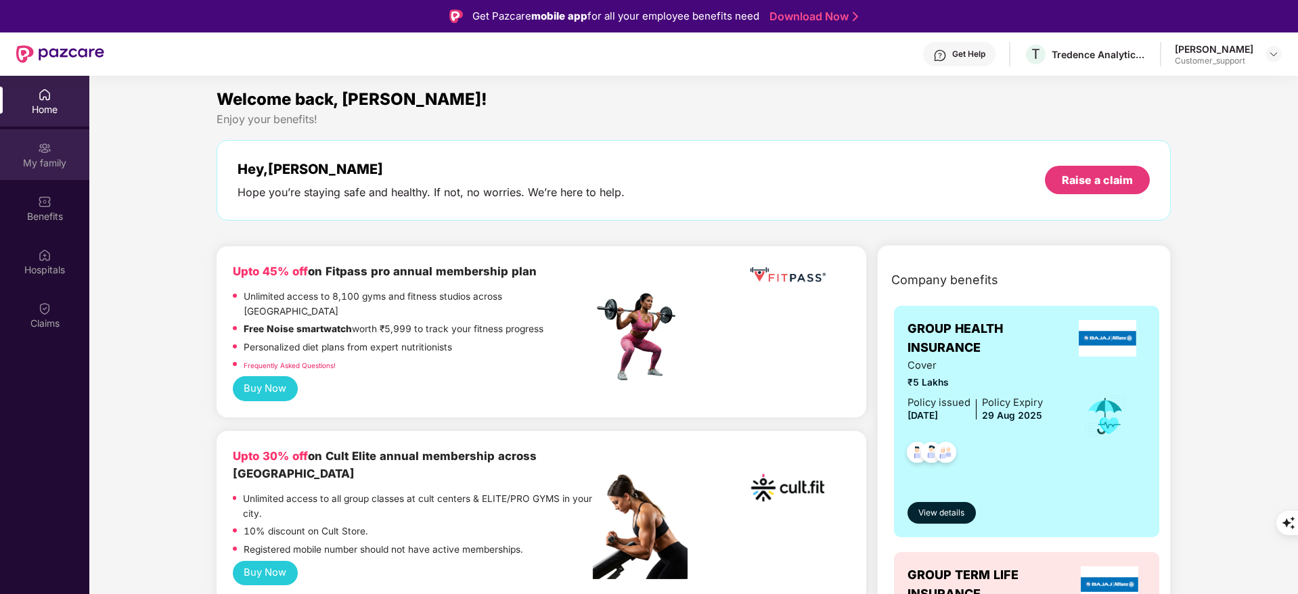
click at [56, 175] on div "My family" at bounding box center [44, 154] width 89 height 51
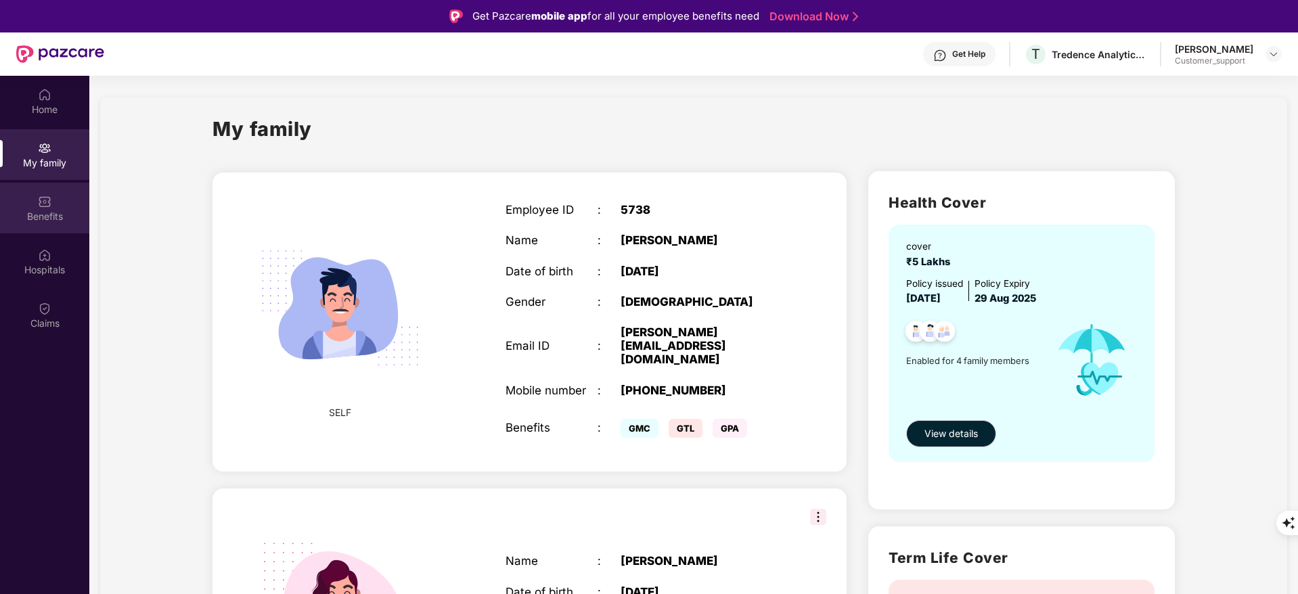
click at [47, 222] on div "Benefits" at bounding box center [44, 217] width 89 height 14
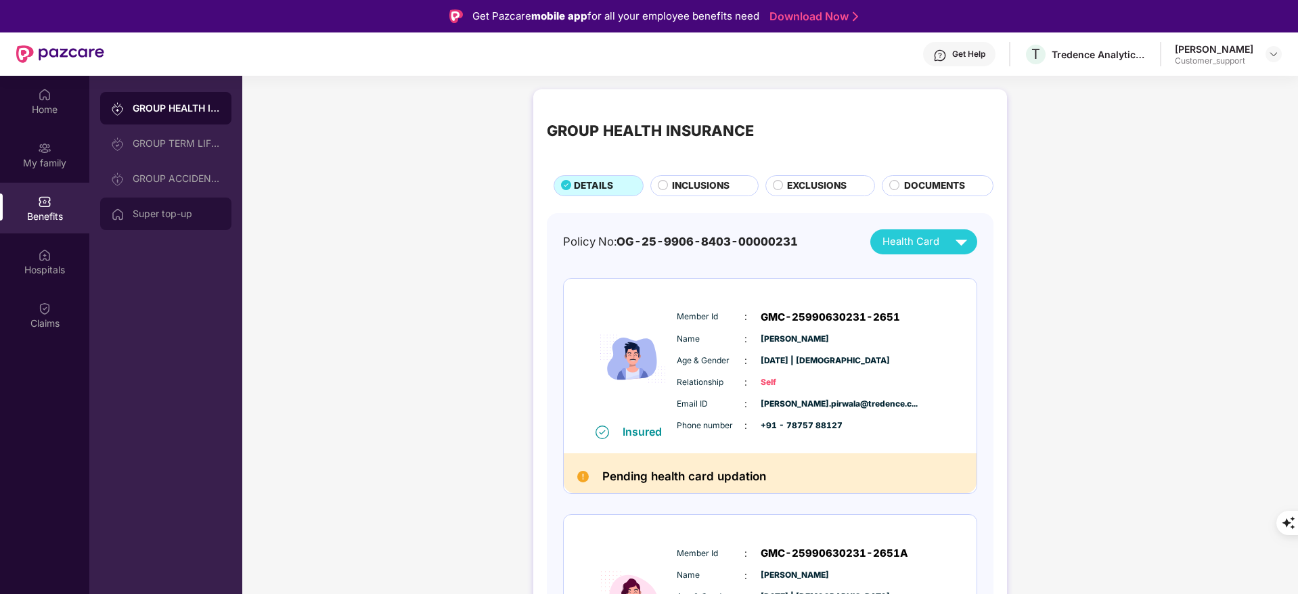
click at [169, 229] on div "Super top-up" at bounding box center [165, 214] width 131 height 32
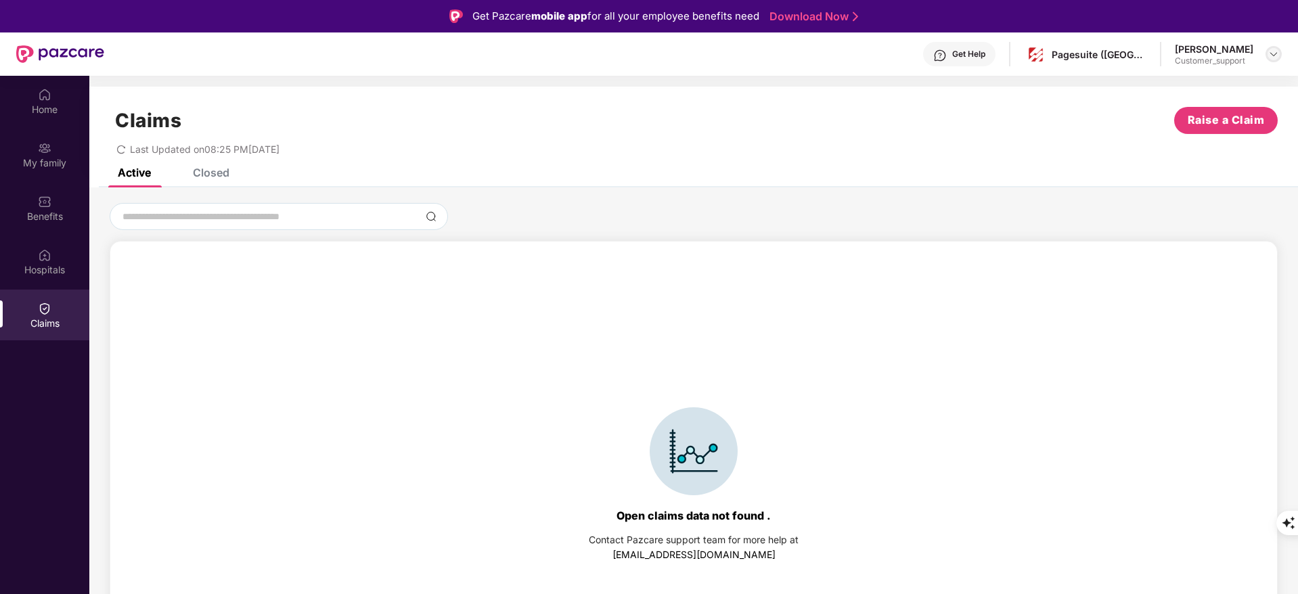
click at [1271, 53] on img at bounding box center [1273, 54] width 11 height 11
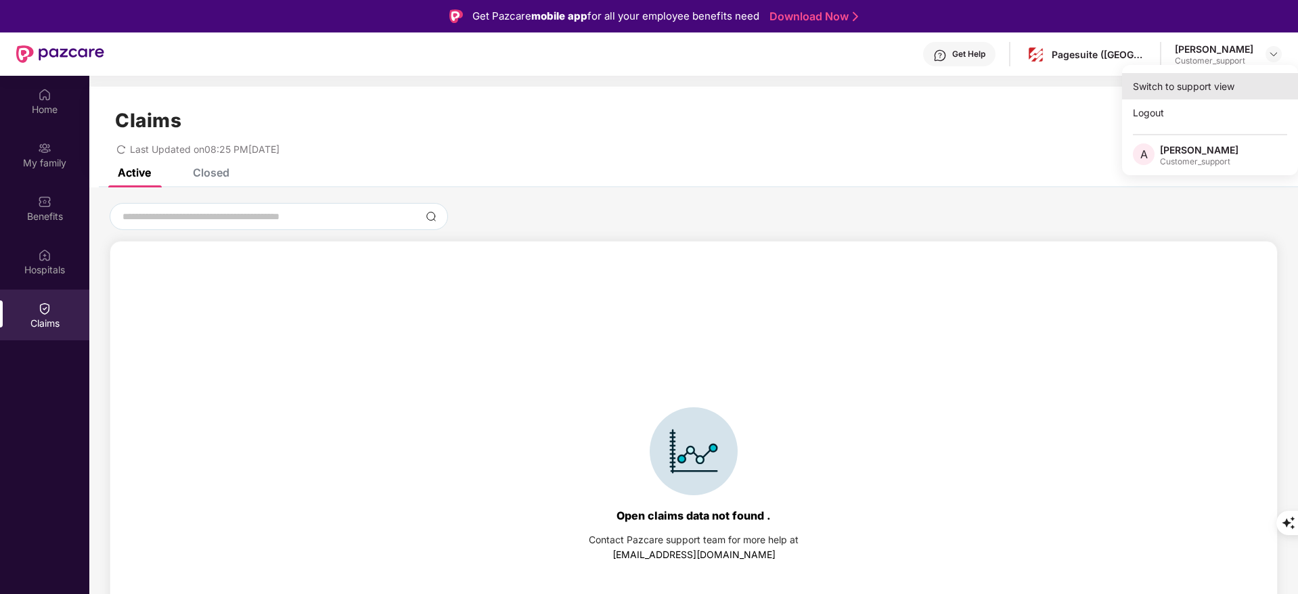
click at [1214, 77] on div "Switch to support view" at bounding box center [1210, 86] width 176 height 26
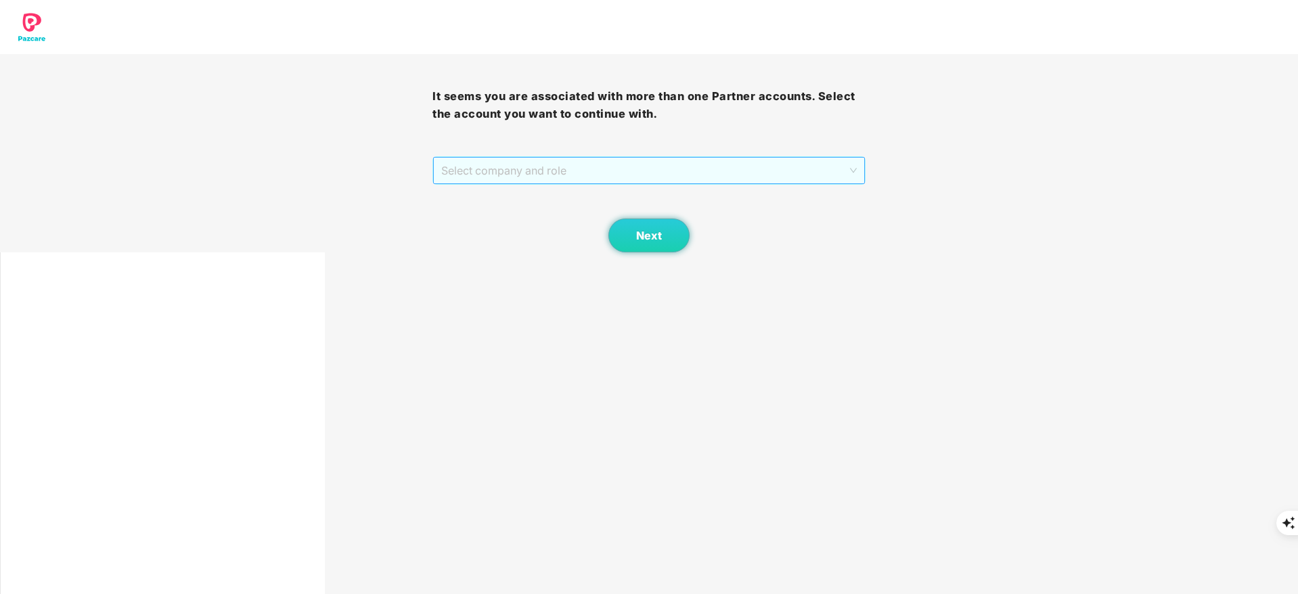
click at [794, 170] on span "Select company and role" at bounding box center [648, 171] width 415 height 26
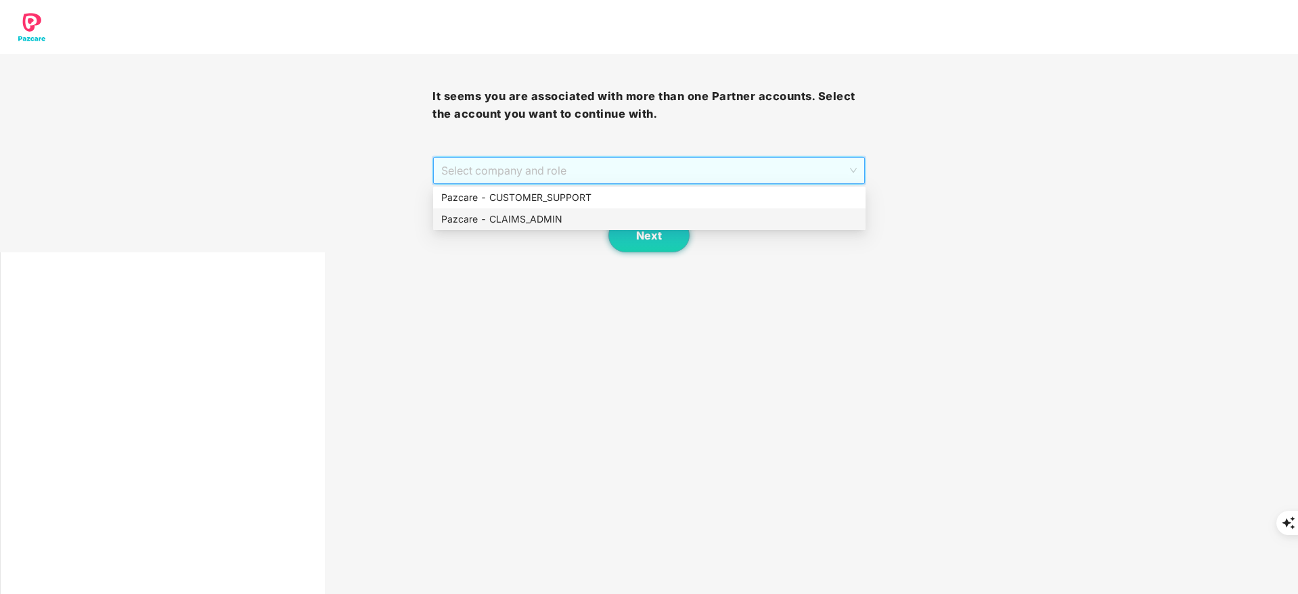
click at [592, 221] on div "Pazcare - CLAIMS_ADMIN" at bounding box center [649, 219] width 416 height 15
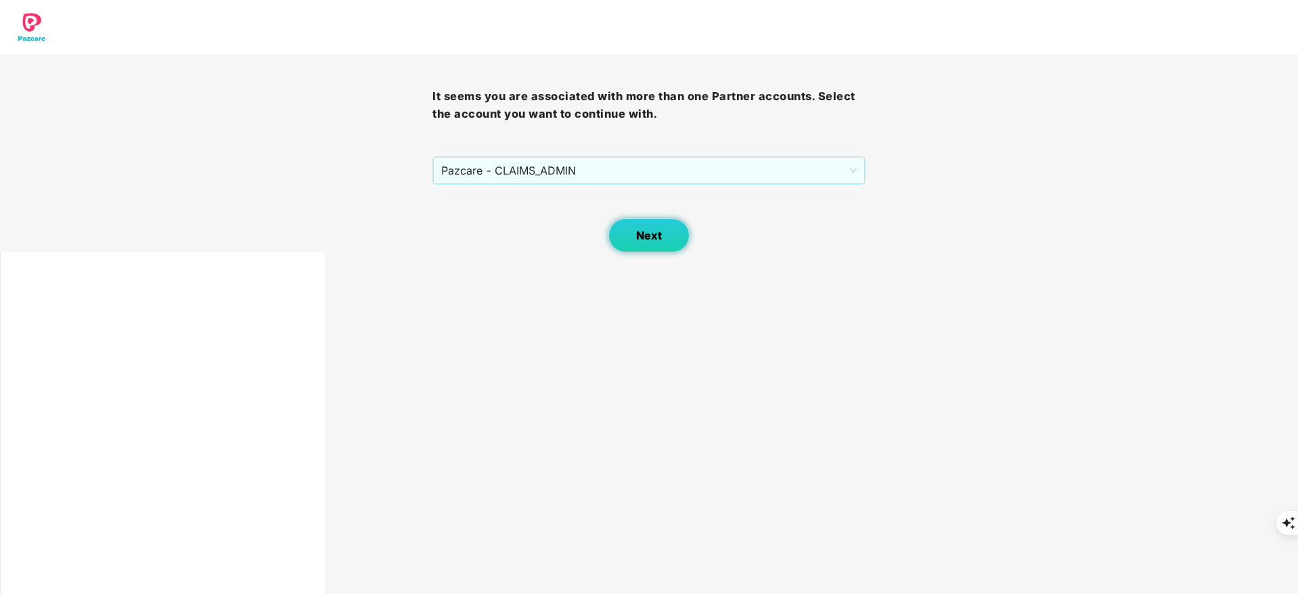
click at [644, 233] on span "Next" at bounding box center [649, 235] width 26 height 13
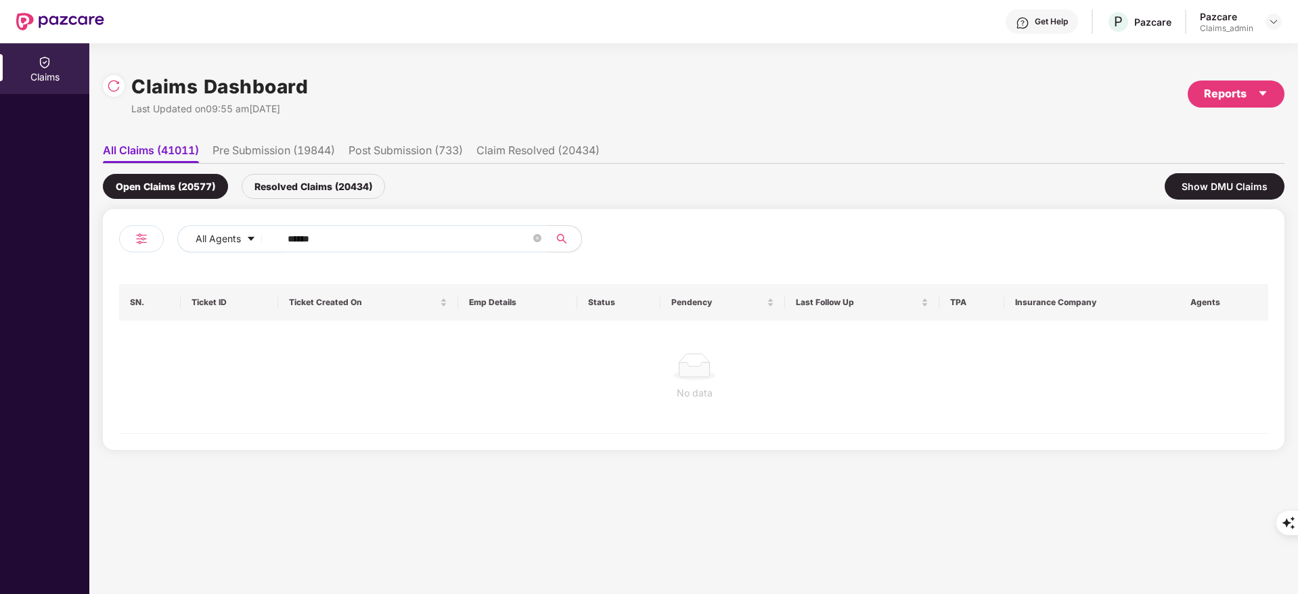
click at [354, 236] on input "******" at bounding box center [409, 239] width 243 height 20
type input "*"
paste input "******"
type input "******"
click at [318, 179] on div "Resolved Claims (20434)" at bounding box center [313, 186] width 143 height 25
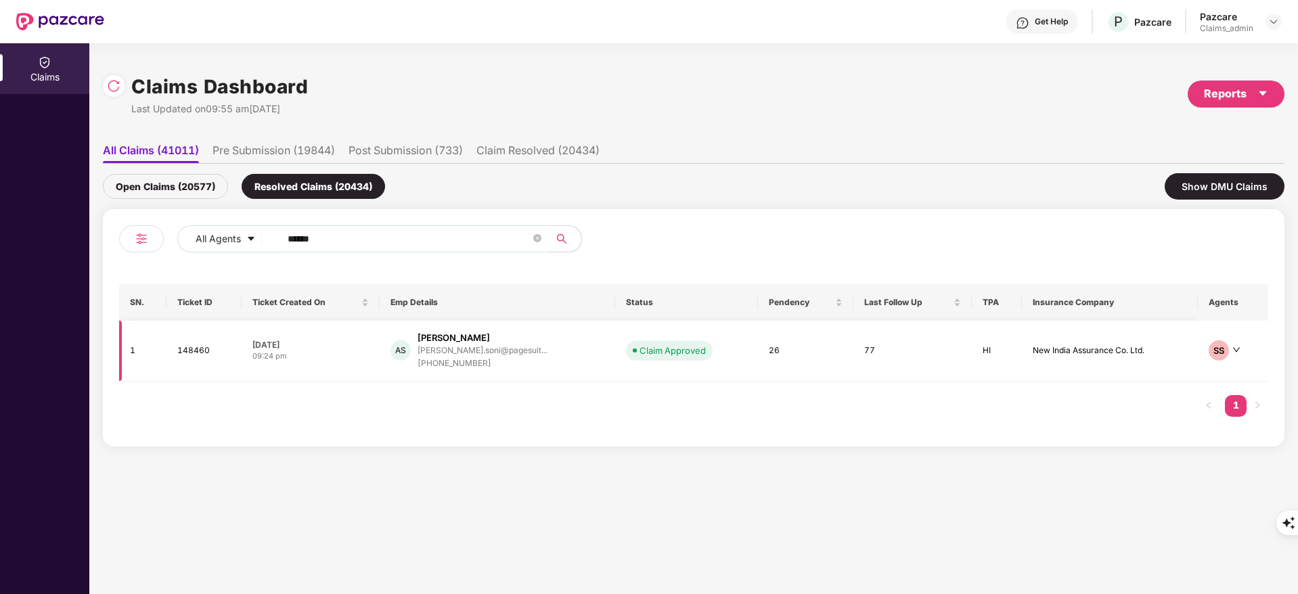
click at [1042, 351] on td "New India Assurance Co. Ltd." at bounding box center [1110, 351] width 176 height 61
